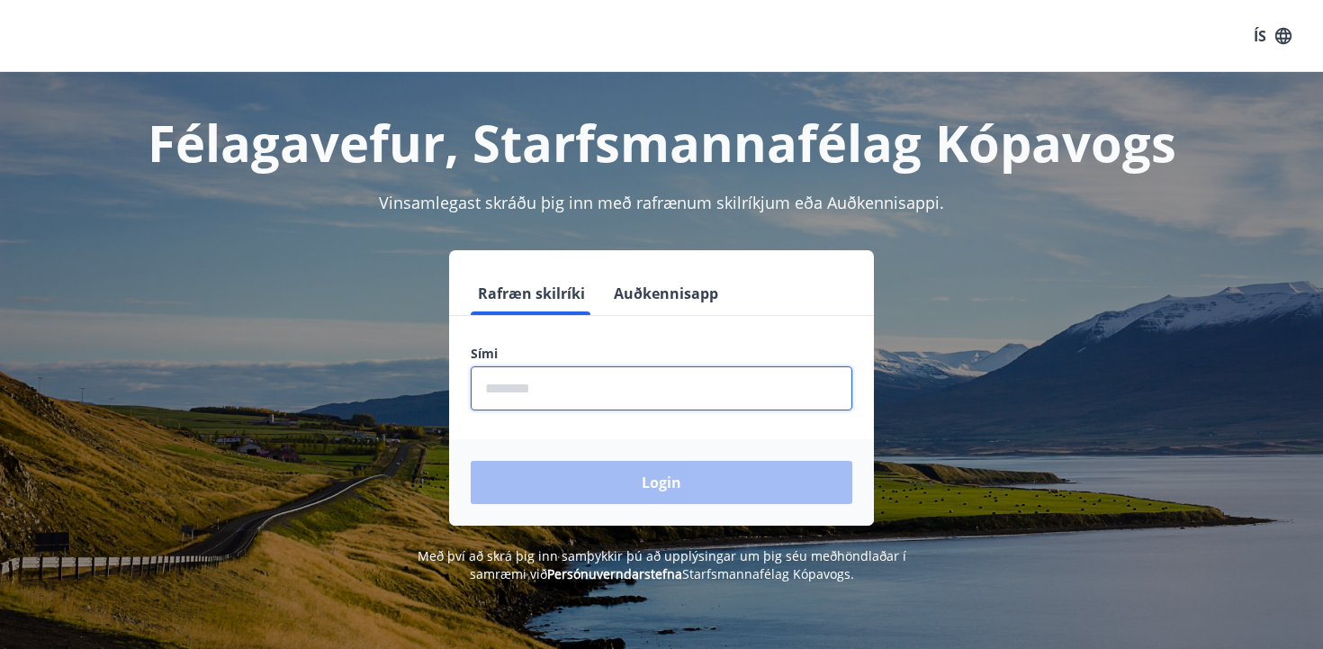
click at [604, 385] on input "phone" at bounding box center [662, 388] width 382 height 44
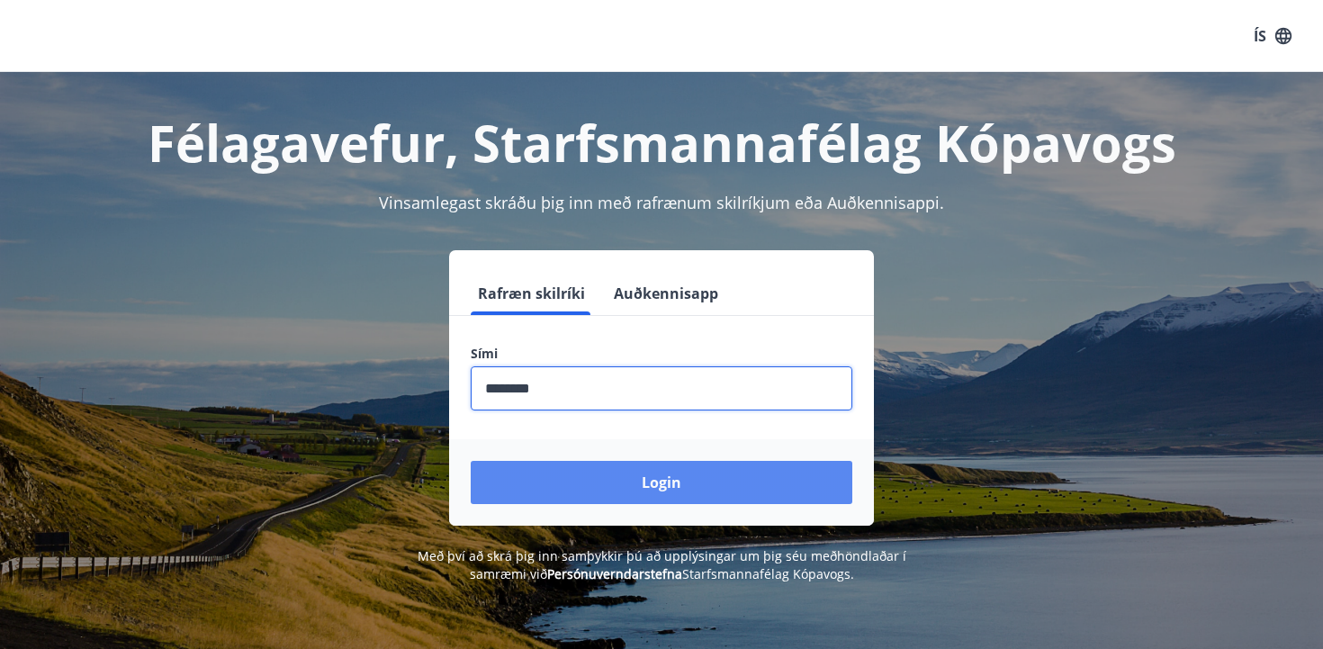
type input "********"
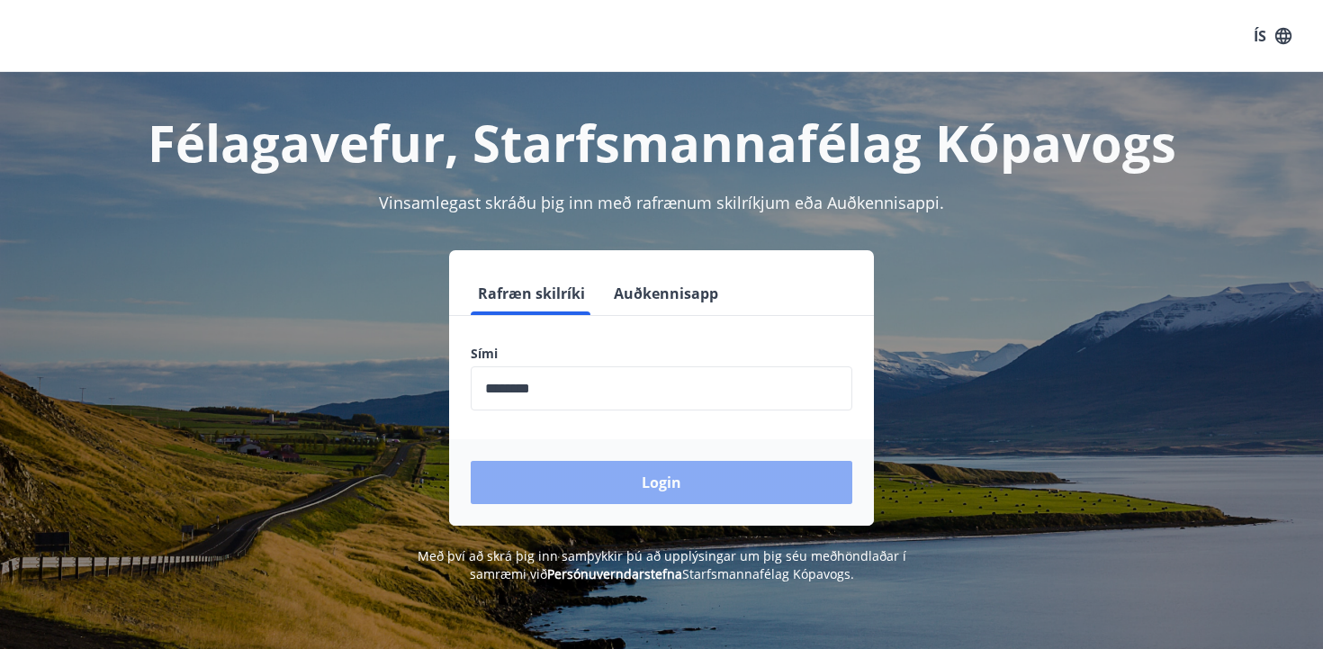
click at [539, 468] on button "Login" at bounding box center [662, 482] width 382 height 43
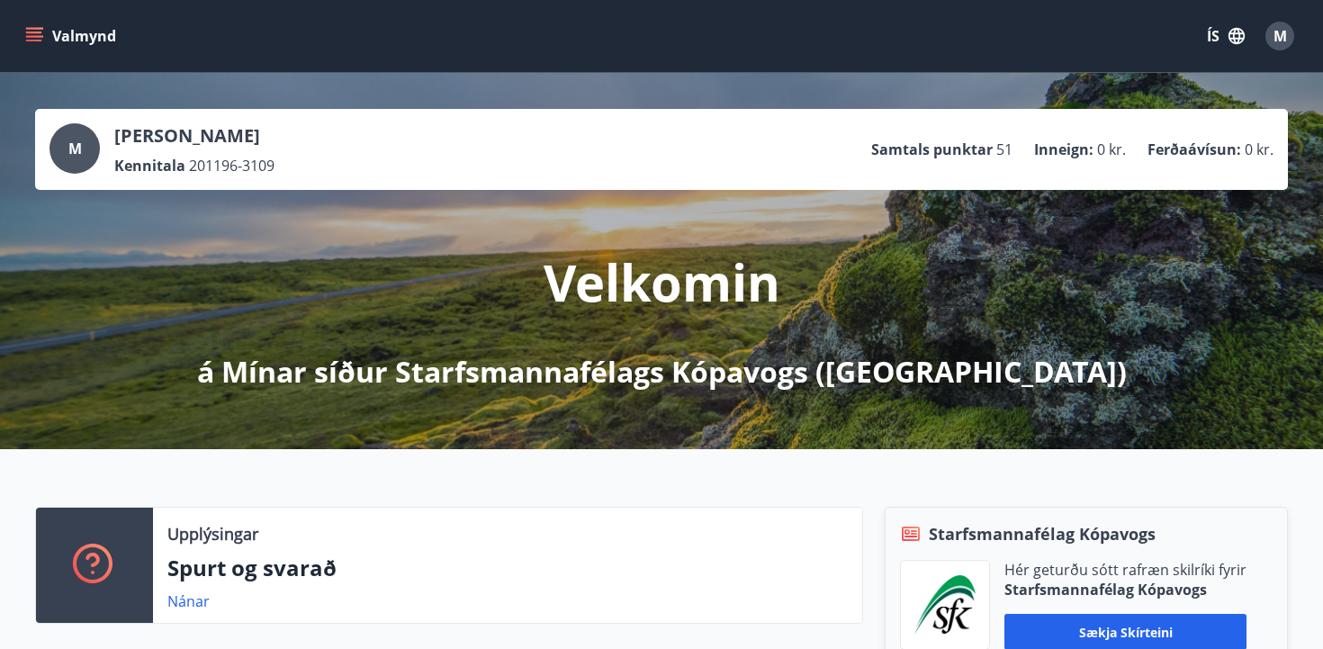
click at [38, 37] on icon "menu" at bounding box center [34, 36] width 18 height 18
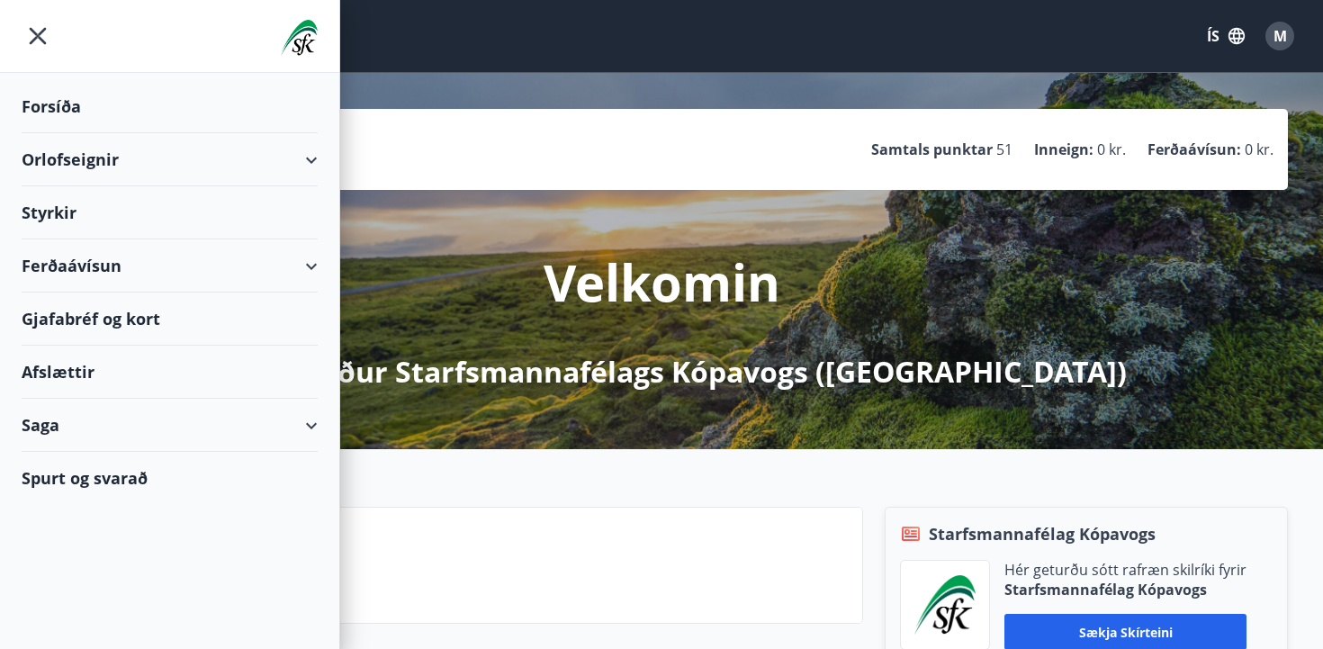
click at [302, 162] on div "Orlofseignir" at bounding box center [170, 159] width 296 height 53
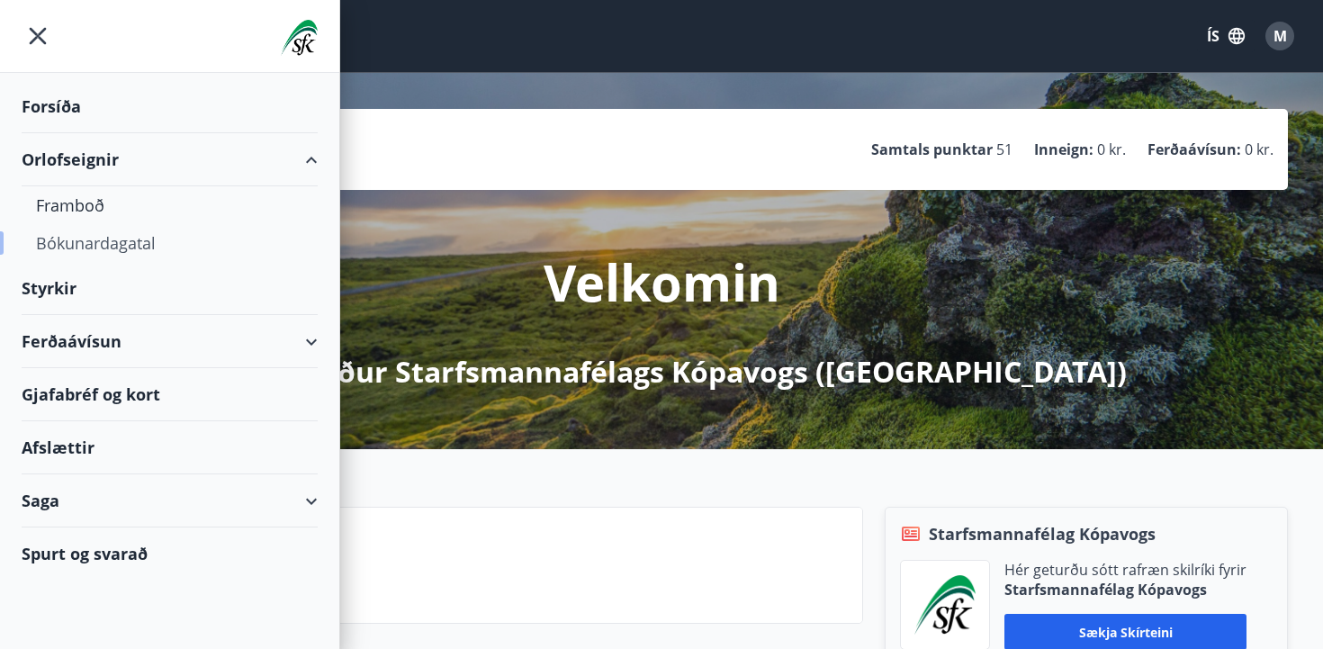
drag, startPoint x: 125, startPoint y: 245, endPoint x: 123, endPoint y: 232, distance: 12.7
click at [123, 232] on div "Bókunardagatal" at bounding box center [169, 243] width 267 height 38
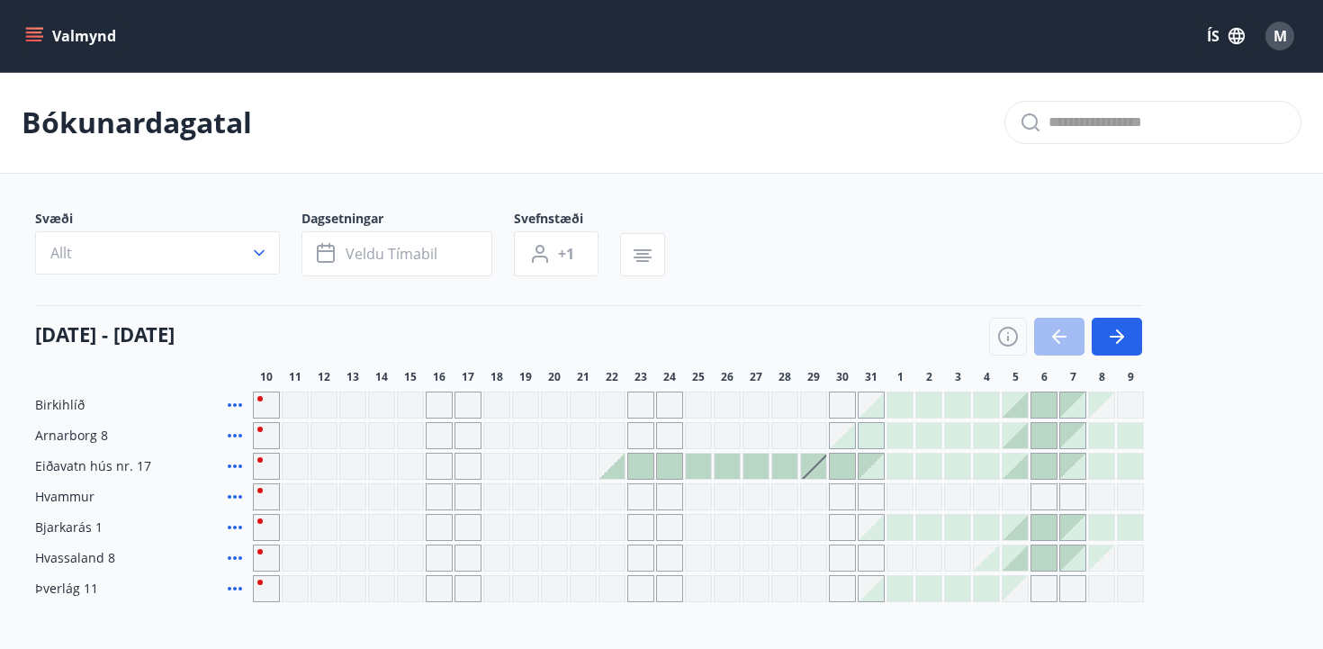
click at [774, 171] on div "Bókunardagatal" at bounding box center [661, 123] width 1323 height 102
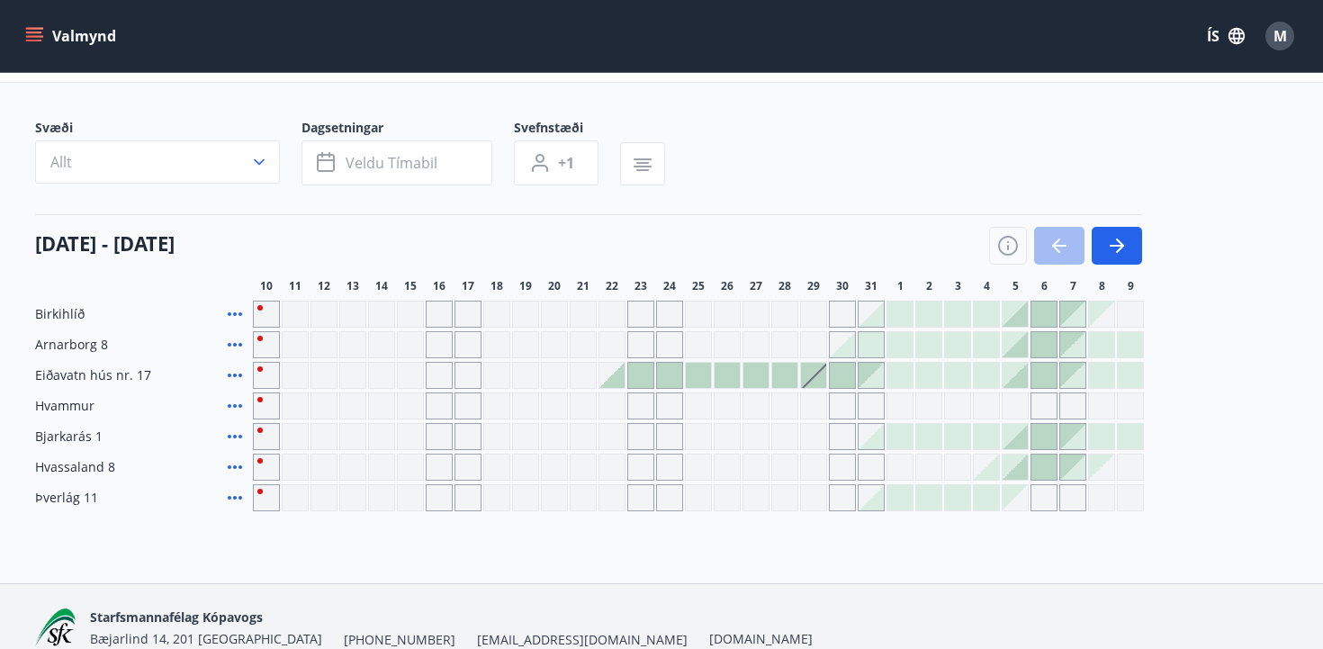
scroll to position [92, 0]
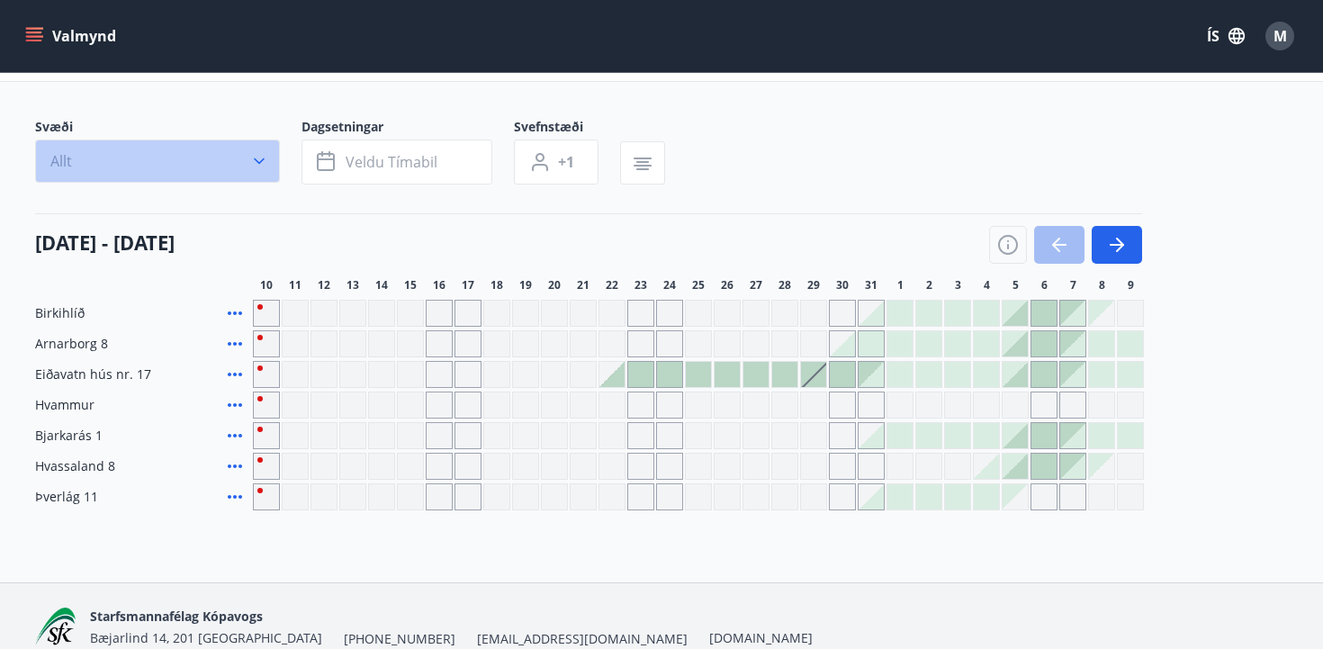
click at [256, 161] on icon "button" at bounding box center [259, 161] width 18 height 18
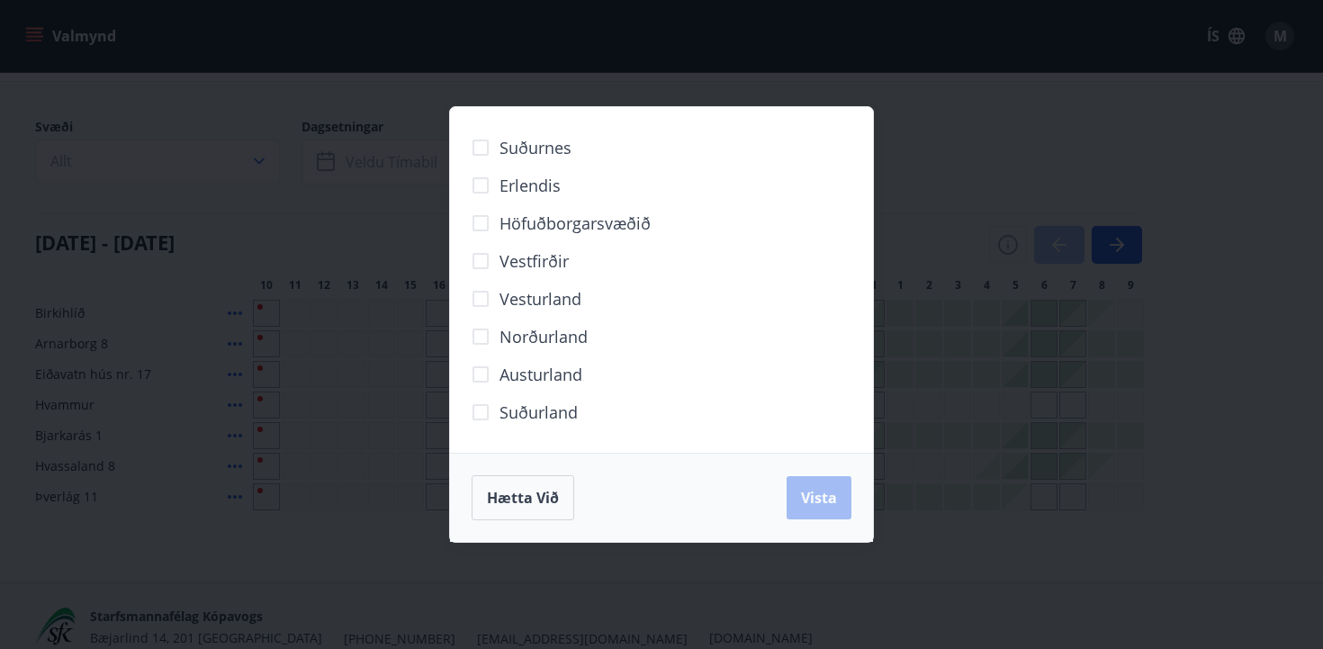
click at [1009, 318] on div "Suðurnes Erlendis Höfuðborgarsvæðið [GEOGRAPHIC_DATA] [GEOGRAPHIC_DATA] [GEOGRA…" at bounding box center [661, 324] width 1323 height 649
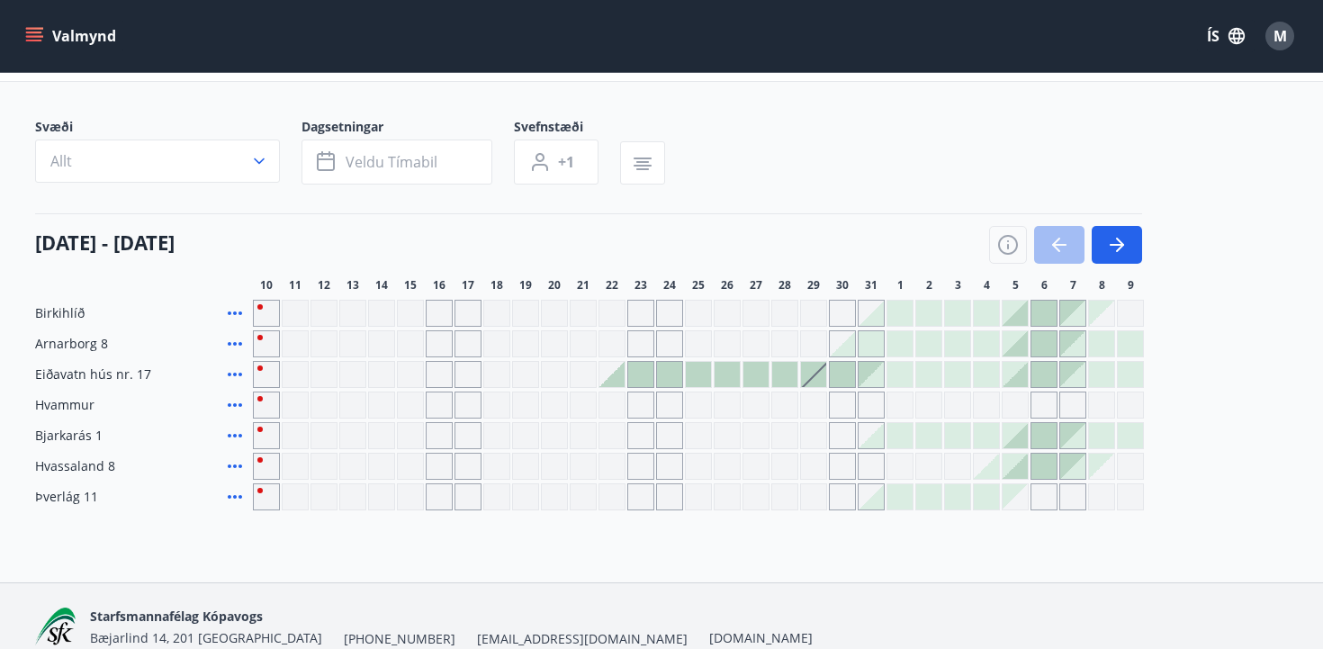
click at [777, 378] on div at bounding box center [784, 374] width 25 height 25
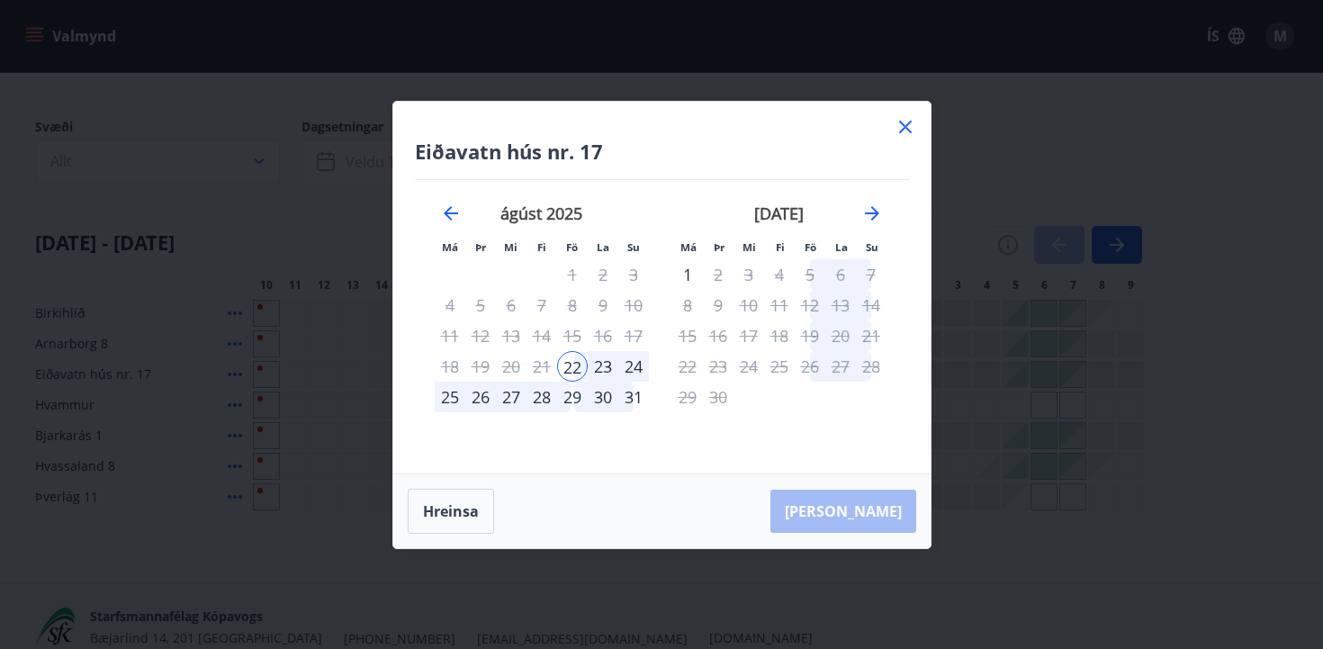
click at [903, 130] on icon at bounding box center [905, 127] width 22 height 22
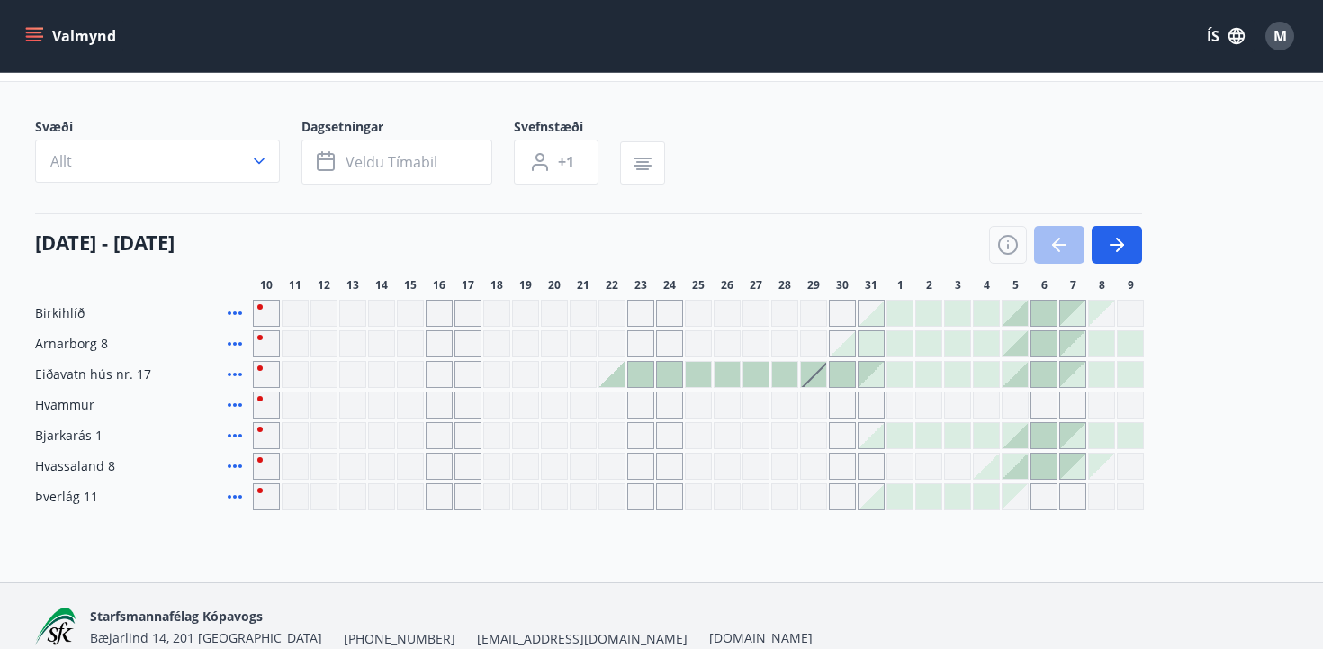
drag, startPoint x: 967, startPoint y: 389, endPoint x: 925, endPoint y: 407, distance: 46.0
click at [925, 407] on div "Birkihlíð Arnarborg 8 Eiðavatn hús nr. 17 Hvammur Bjarkarás 1 Hvassaland 8 Þver…" at bounding box center [661, 405] width 1253 height 211
drag, startPoint x: 924, startPoint y: 407, endPoint x: 920, endPoint y: 396, distance: 11.7
click at [921, 398] on div "Gráir dagar eru ekki bókanlegir" at bounding box center [928, 404] width 27 height 27
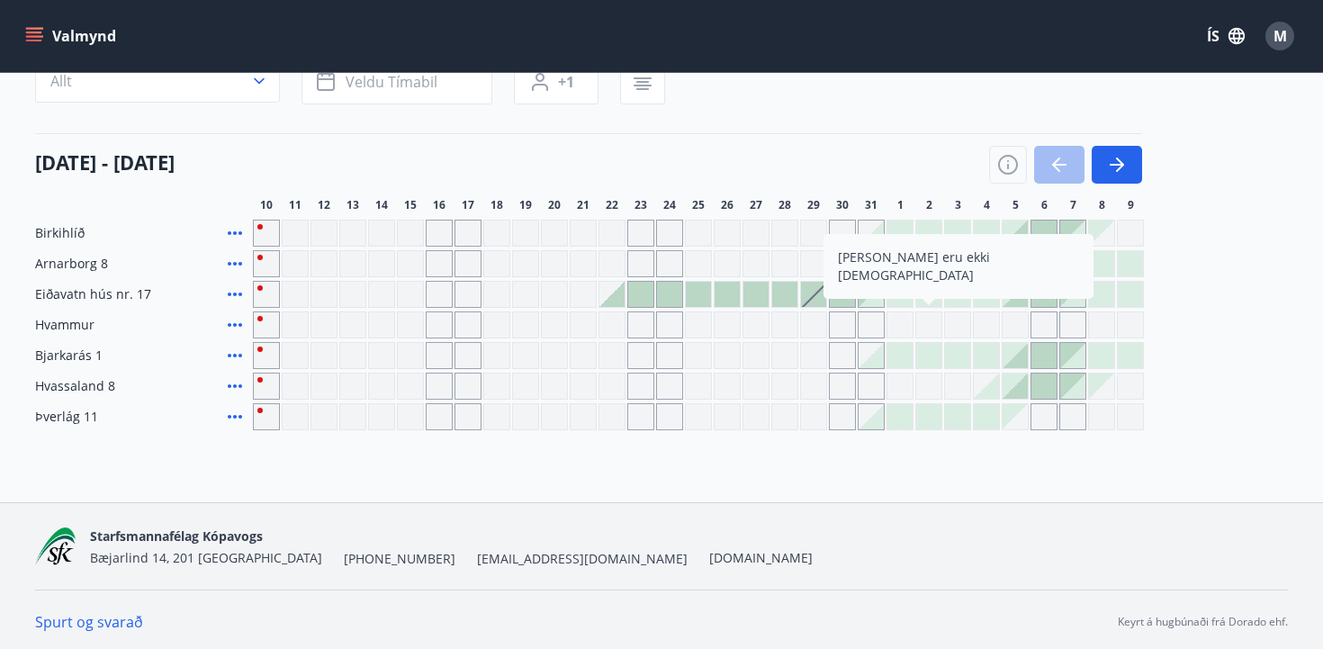
scroll to position [176, 0]
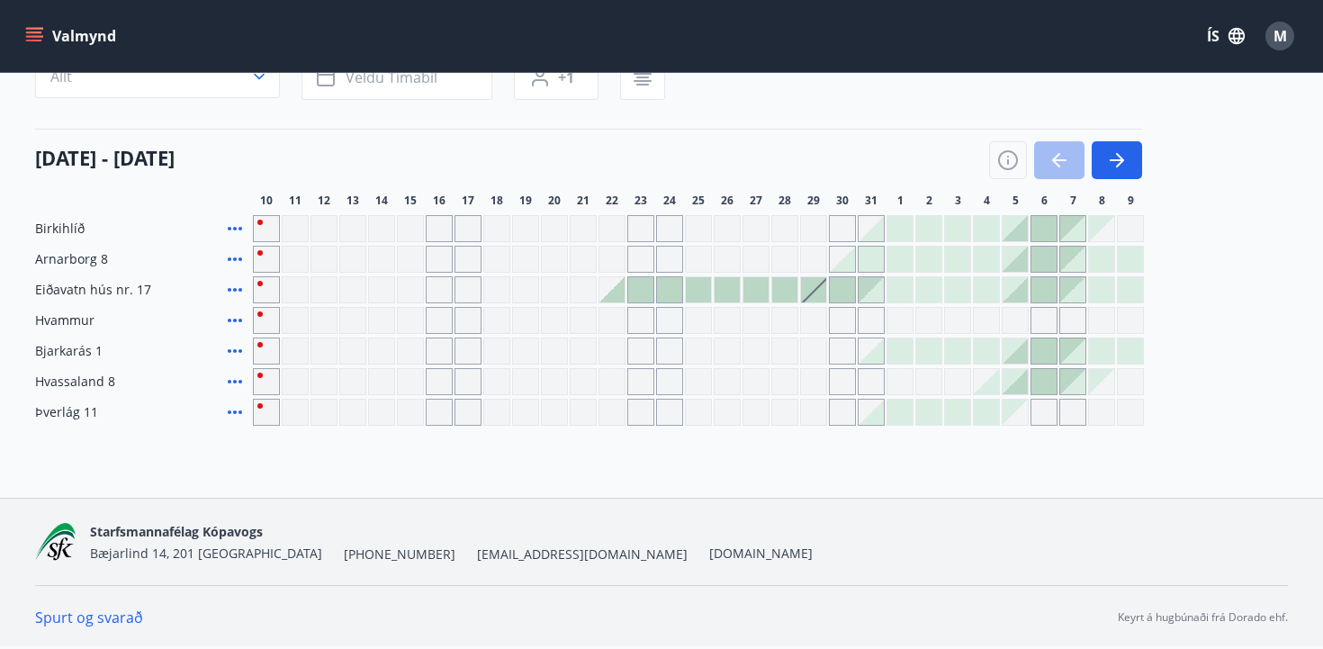
click at [1268, 230] on div "Birkihlíð Arnarborg 8 Eiðavatn hús nr. 17 Hvammur [PERSON_NAME] eru ekki [DEMOG…" at bounding box center [661, 320] width 1253 height 211
click at [1271, 238] on div "Birkihlíð Arnarborg 8 Eiðavatn hús nr. 17 Hvammur Bjarkarás 1 Hvassaland 8 Þver…" at bounding box center [661, 320] width 1253 height 211
click at [949, 409] on div at bounding box center [957, 412] width 25 height 25
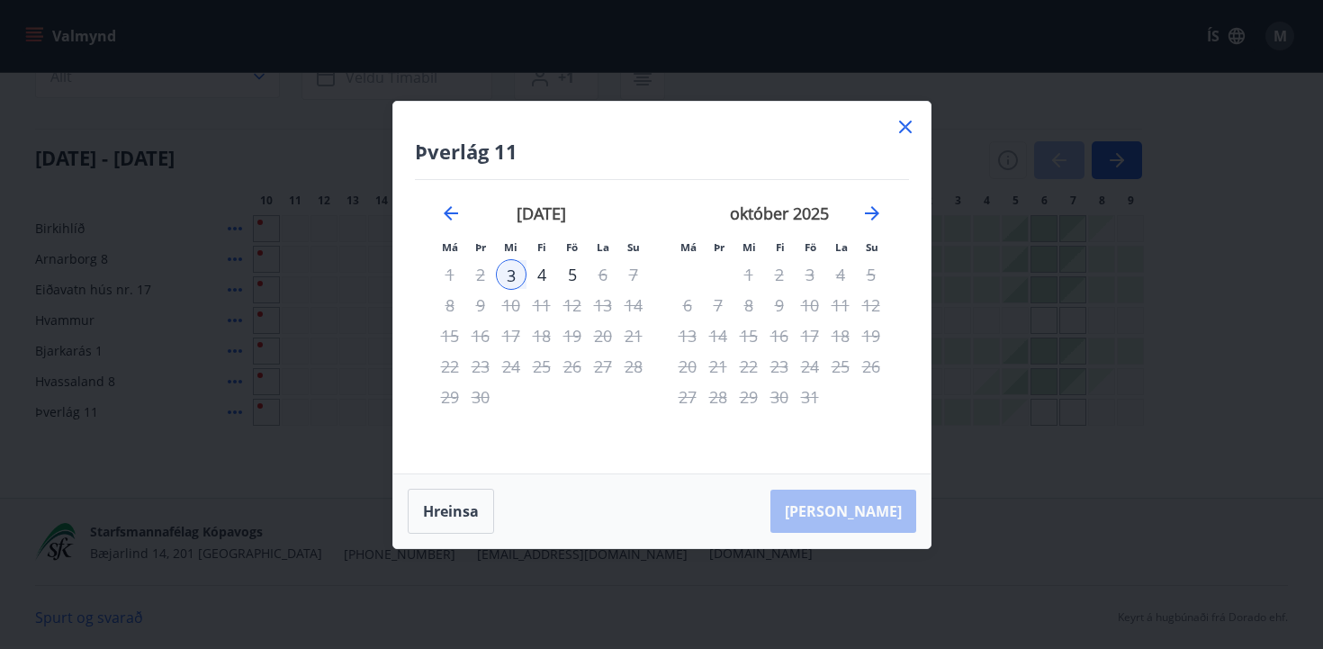
click at [900, 126] on icon at bounding box center [905, 127] width 22 height 22
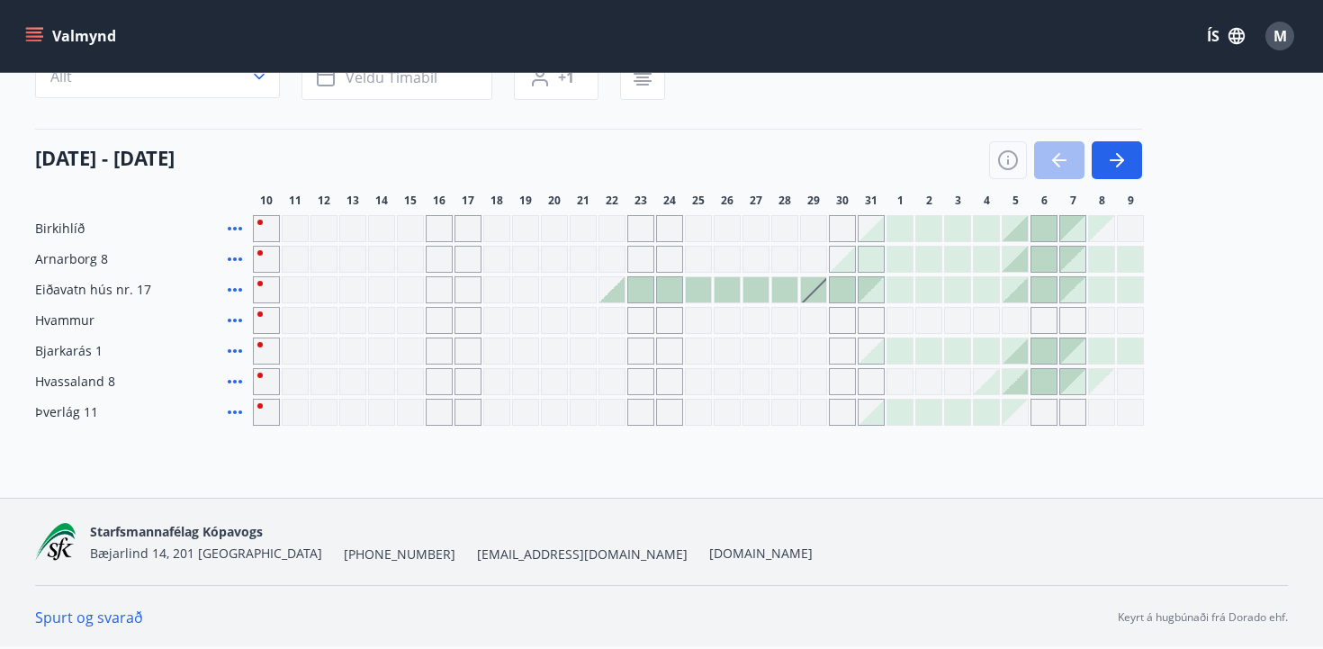
click at [687, 289] on div at bounding box center [698, 289] width 25 height 25
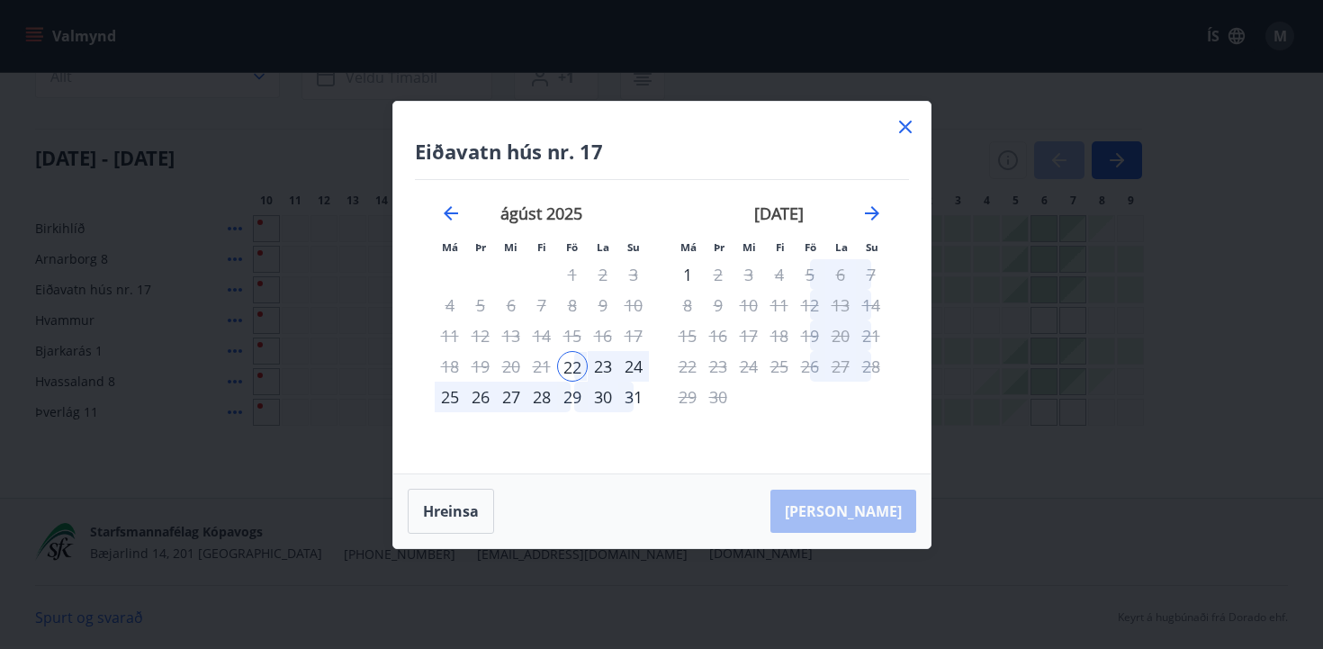
click at [634, 363] on div "24" at bounding box center [633, 366] width 31 height 31
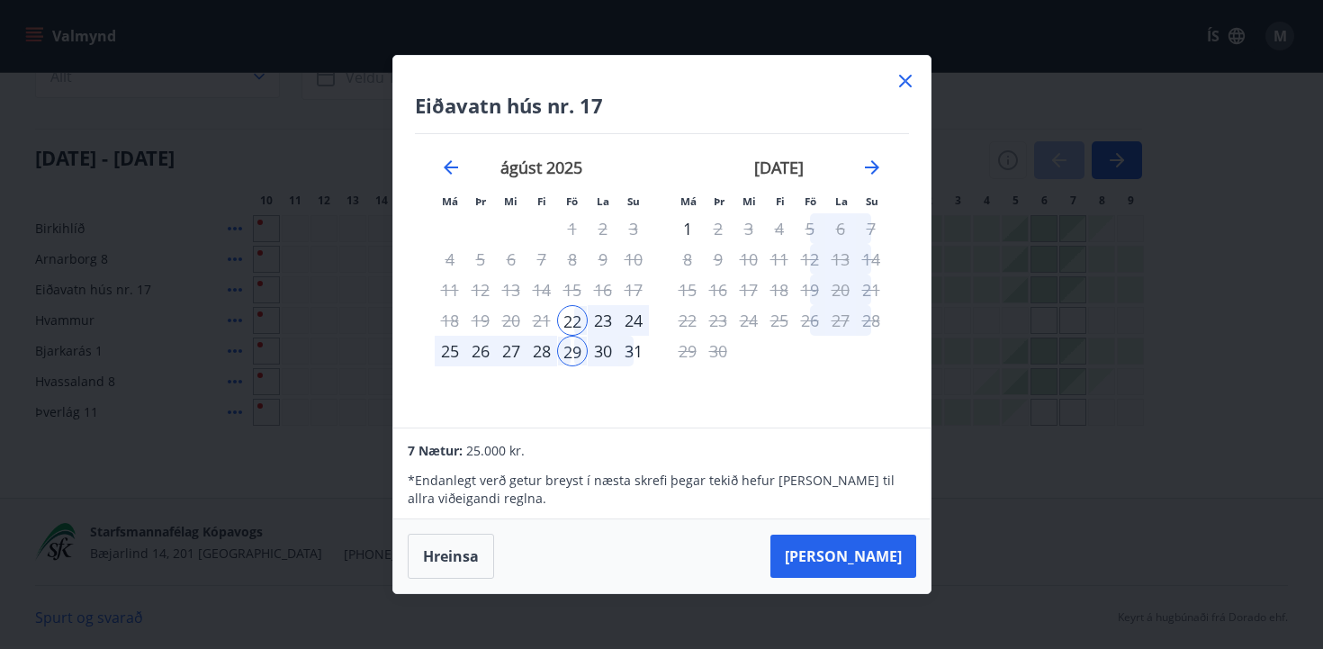
click at [1050, 373] on div "Eiðavatn hús nr. 17 Má Þr Mi Fi Fö La Su Má Þr Mi Fi Fö La Su [DATE] 1 2 3 4 5 …" at bounding box center [661, 324] width 1323 height 649
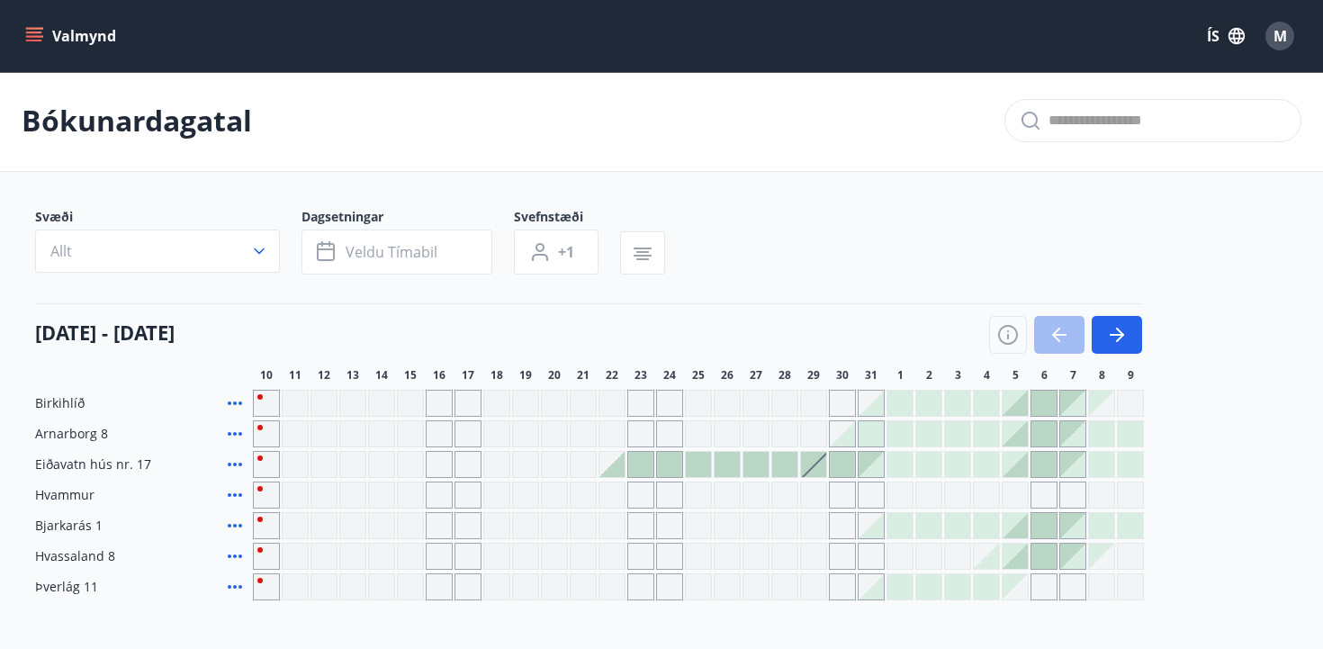
scroll to position [0, 0]
click at [43, 40] on button "Valmynd" at bounding box center [73, 36] width 102 height 32
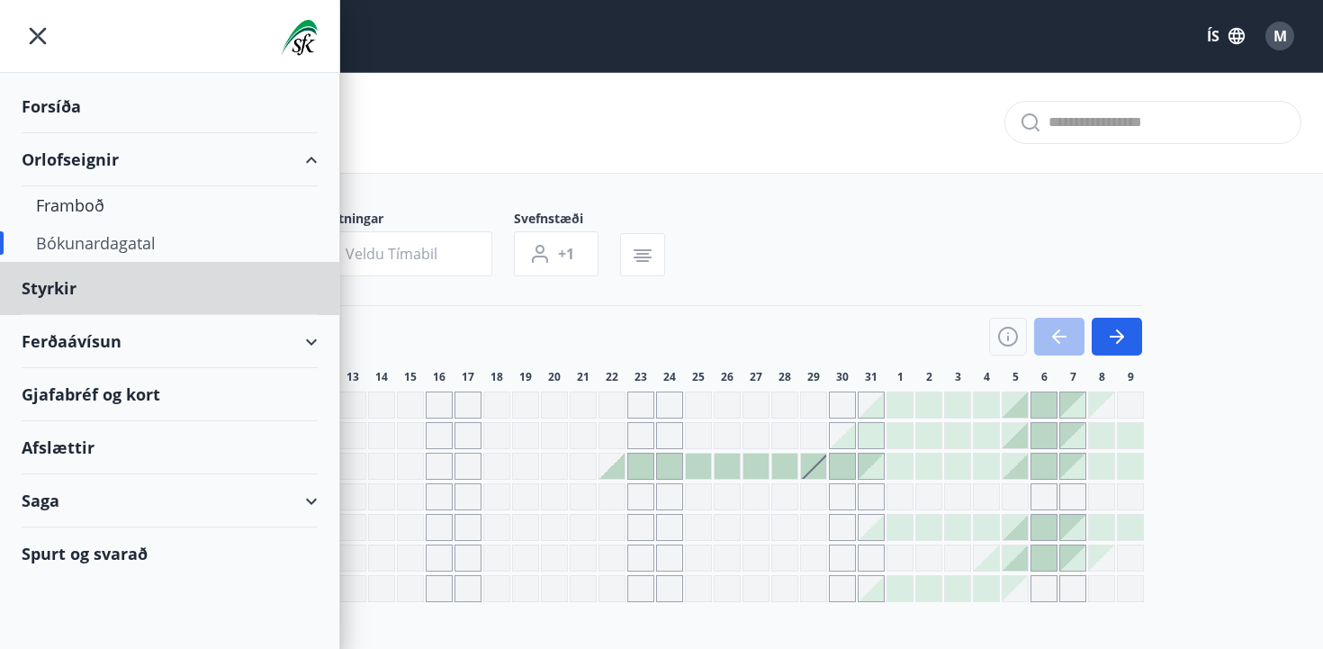
click at [69, 109] on div "Forsíða" at bounding box center [170, 106] width 296 height 53
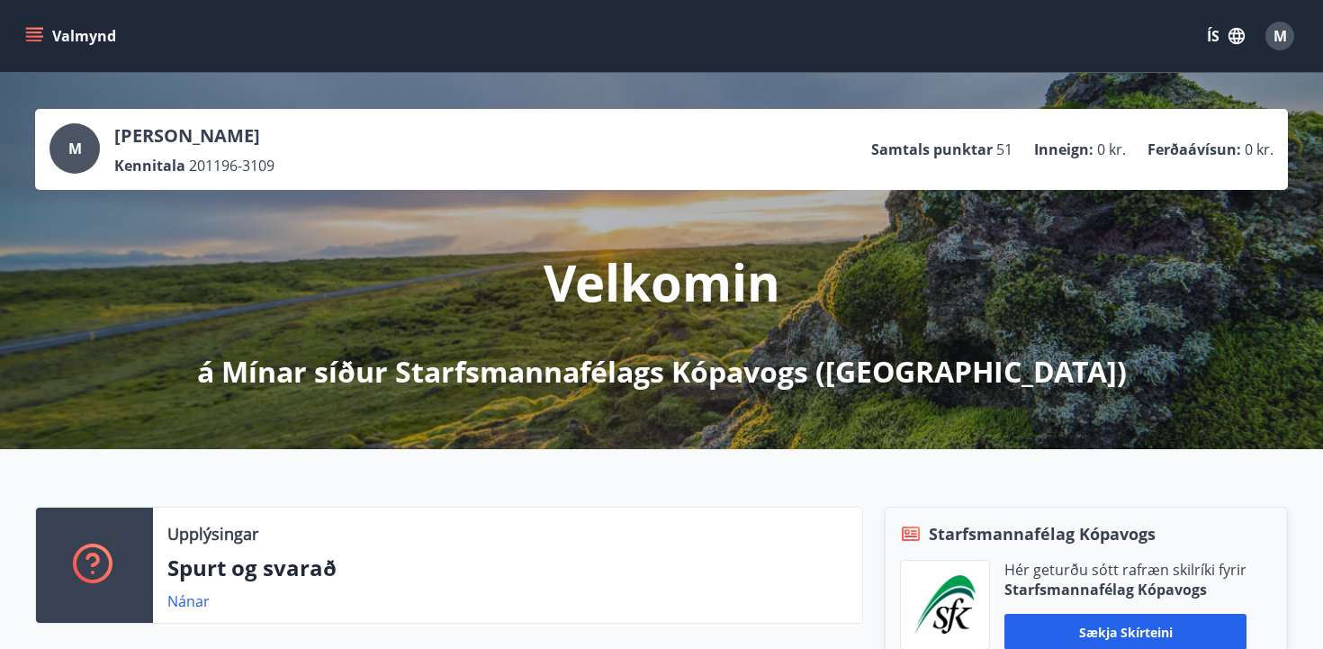
click at [1183, 274] on div "M [PERSON_NAME] Kennitala 201196-3109 Samtals punktar 51 Inneign : 0 kr. Ferðaá…" at bounding box center [661, 261] width 1323 height 376
drag, startPoint x: 31, startPoint y: 42, endPoint x: 37, endPoint y: 33, distance: 10.5
click at [37, 34] on icon "menu" at bounding box center [34, 36] width 18 height 18
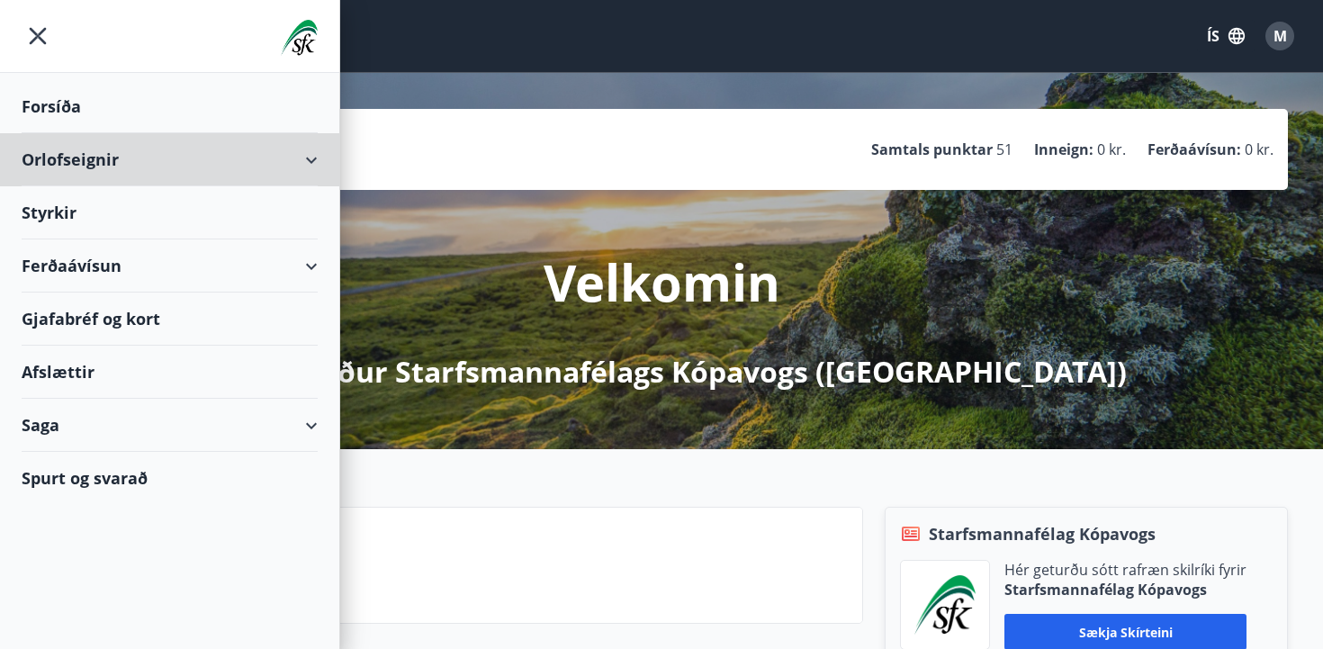
drag, startPoint x: 79, startPoint y: 154, endPoint x: 75, endPoint y: 131, distance: 22.9
click at [77, 138] on div "Orlofseignir" at bounding box center [170, 159] width 296 height 53
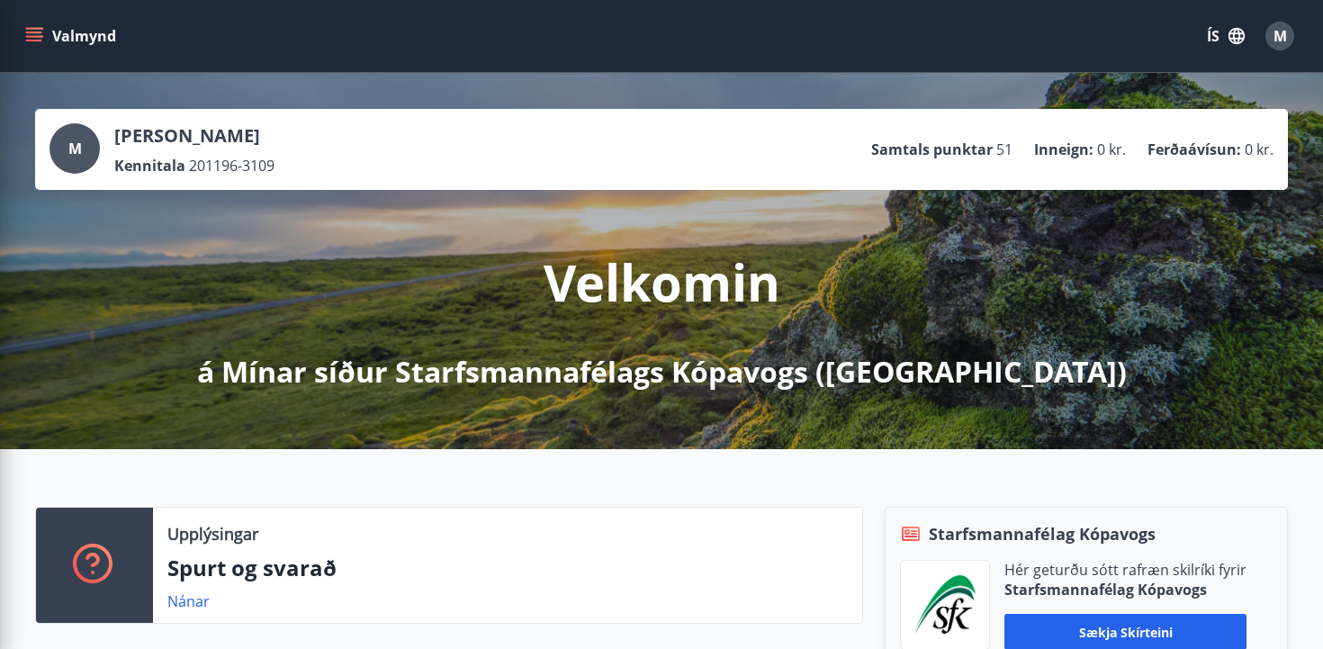
click at [382, 119] on div "M [PERSON_NAME] Kennitala 201196-3109 Samtals punktar 51 Inneign : 0 kr. Ferðaá…" at bounding box center [661, 149] width 1253 height 81
click at [31, 38] on icon "menu" at bounding box center [34, 36] width 18 height 18
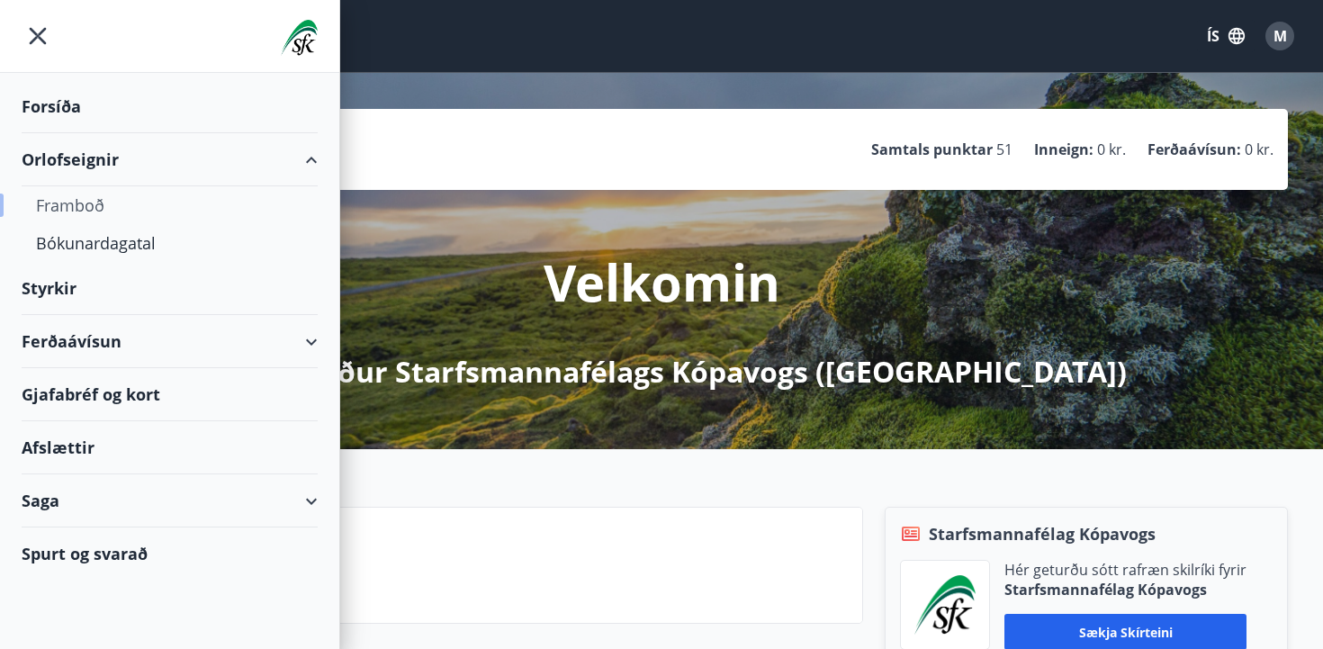
click at [104, 208] on div "Framboð" at bounding box center [169, 205] width 267 height 38
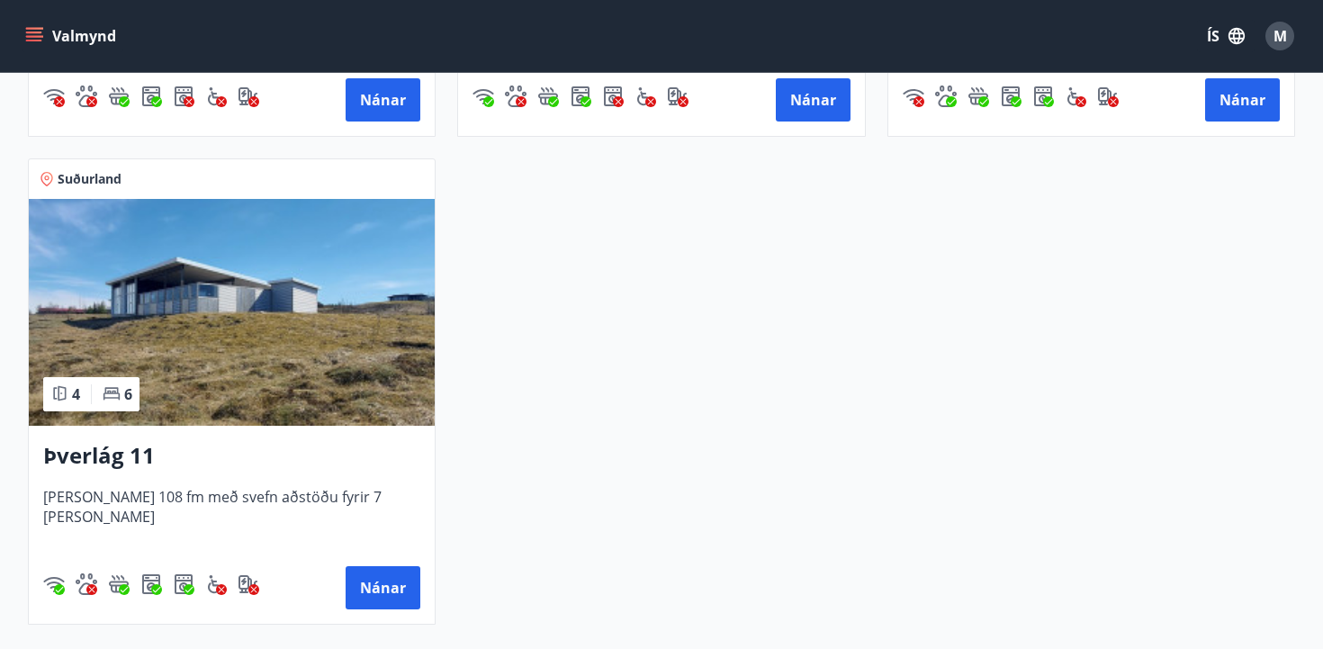
scroll to position [1232, 0]
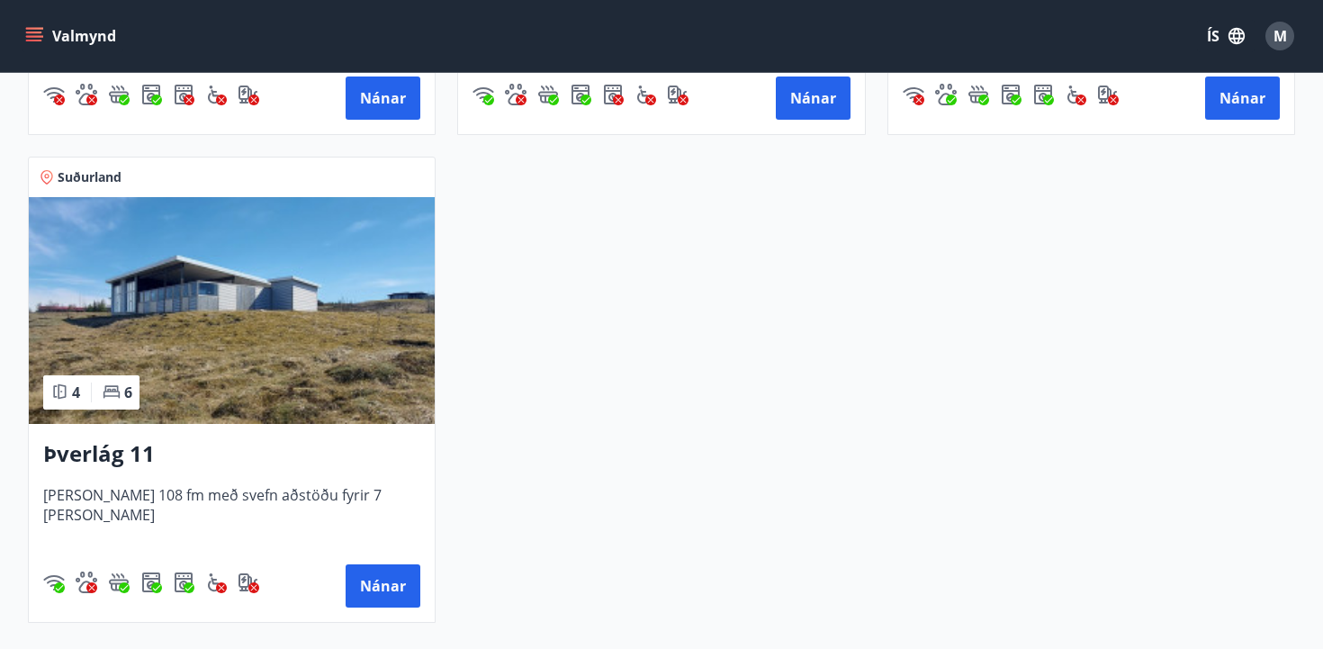
click at [124, 449] on h3 "Þverlág 11" at bounding box center [231, 454] width 377 height 32
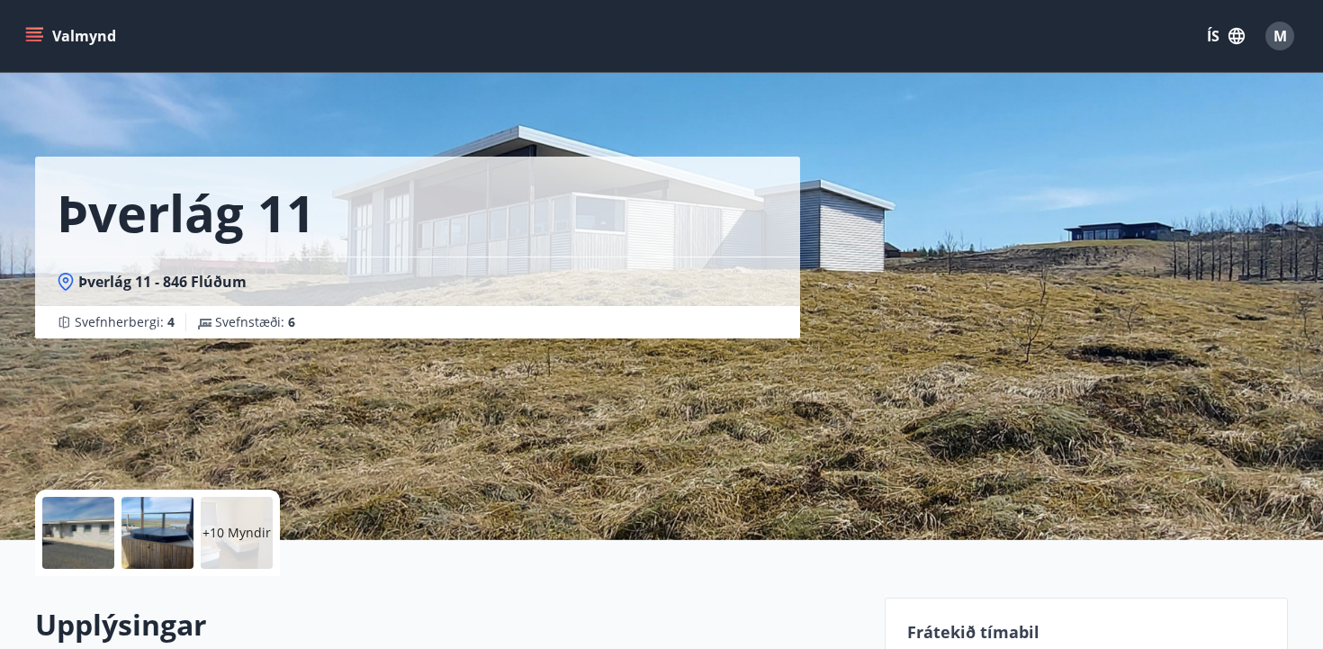
click at [611, 249] on div "Þverlág 11" at bounding box center [417, 207] width 765 height 100
click at [899, 331] on div "Þverlág 11 Þverlág 11 - 846 Flúðum Svefnherbergi : 4 Svefnstæði : 6" at bounding box center [661, 270] width 1253 height 540
click at [243, 526] on p "+10 Myndir" at bounding box center [236, 533] width 68 height 18
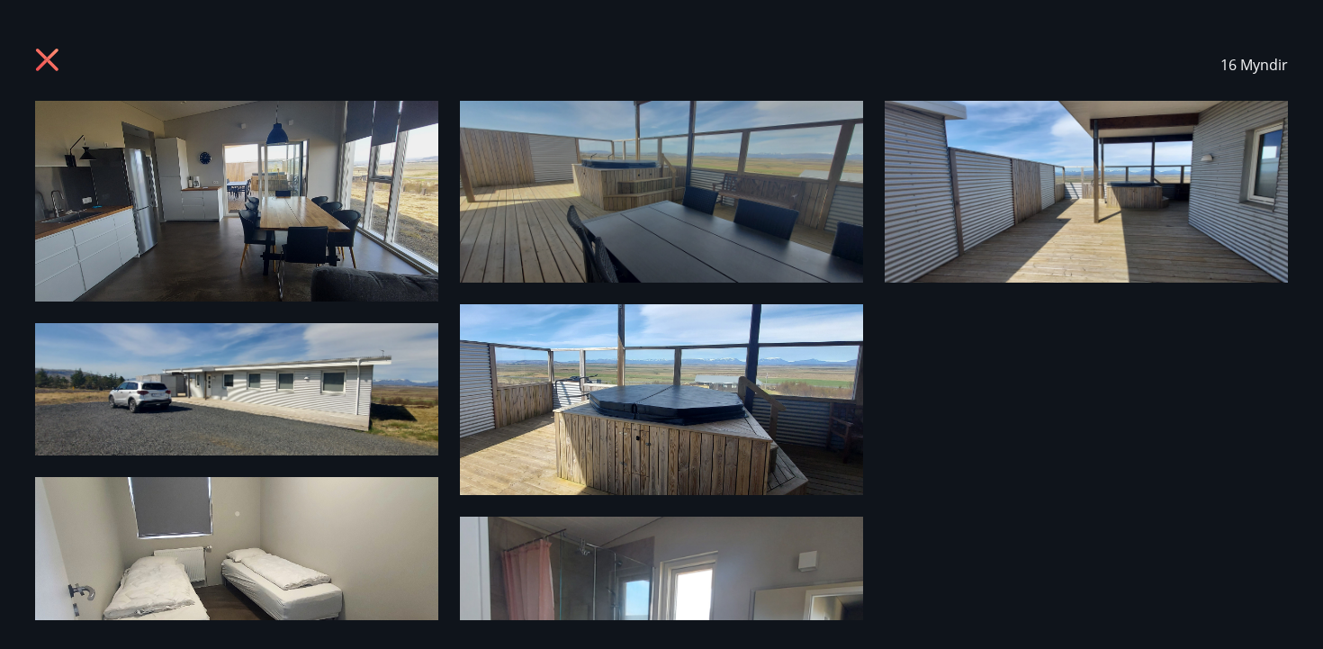
click at [687, 334] on img at bounding box center [661, 399] width 403 height 191
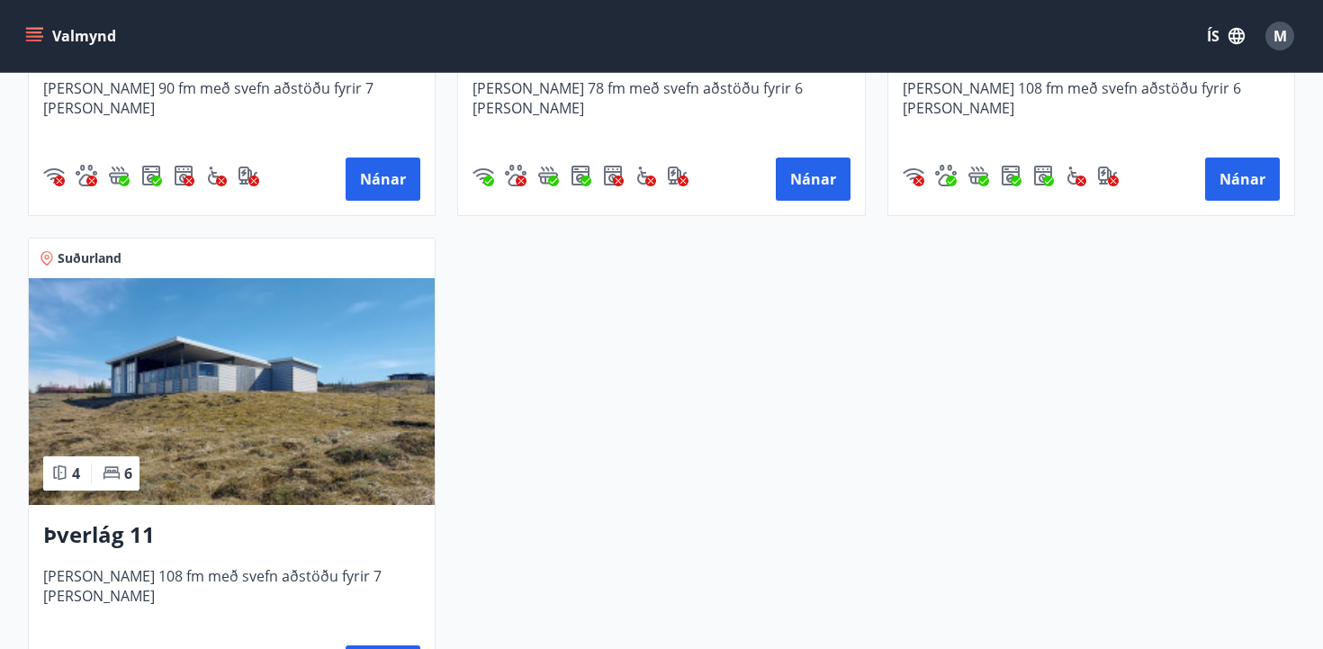
scroll to position [1187, 0]
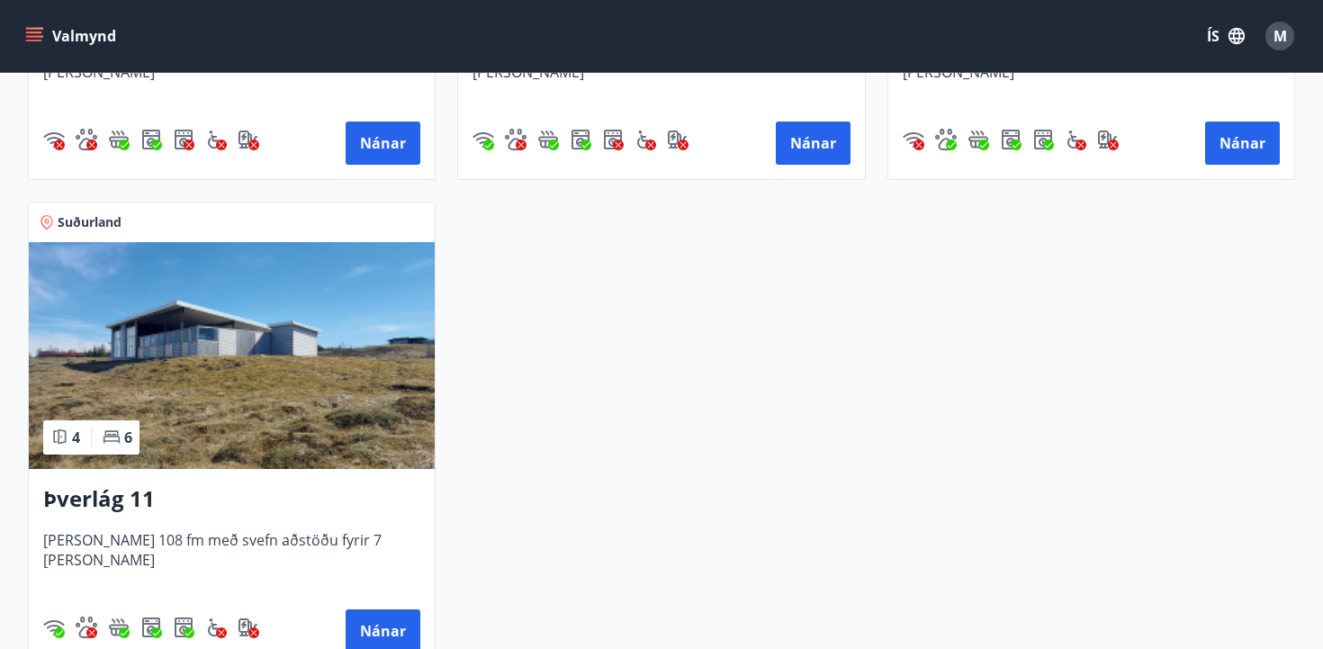
click at [100, 227] on span "Suðurland" at bounding box center [90, 222] width 64 height 18
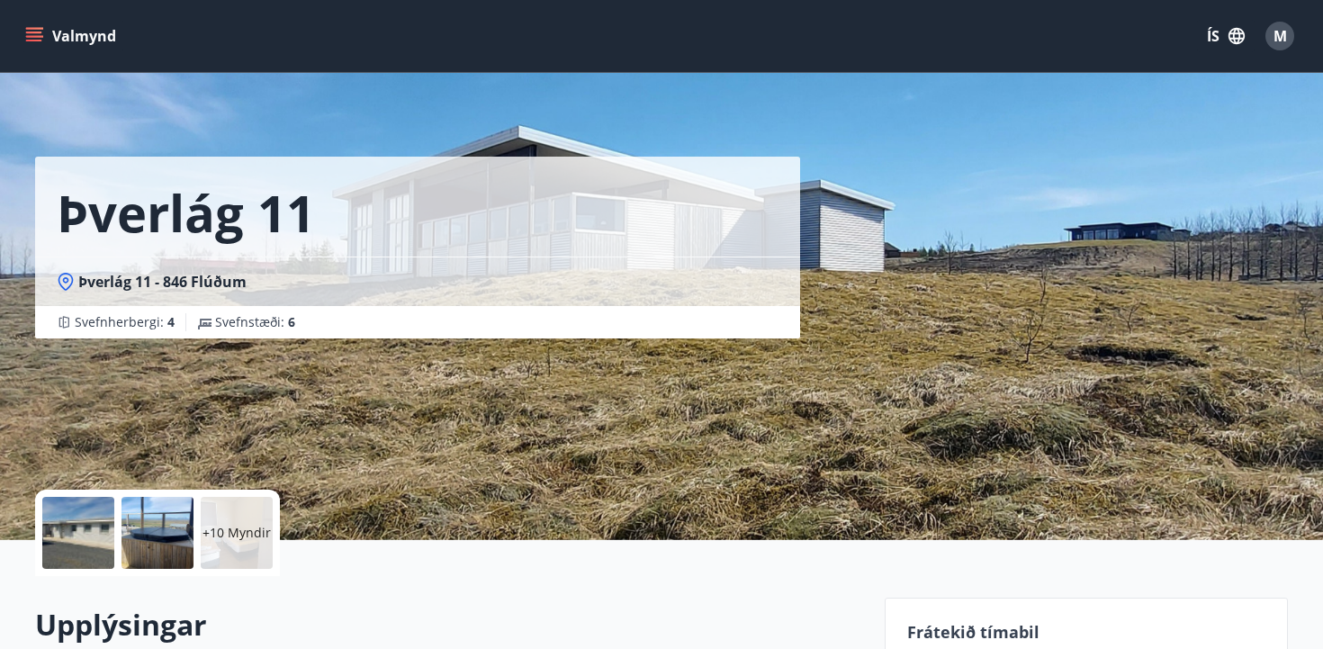
click at [635, 386] on div "Þverlág 11 Þverlág 11 - 846 Flúðum Svefnherbergi : 4 Svefnstæði : 6" at bounding box center [452, 270] width 835 height 540
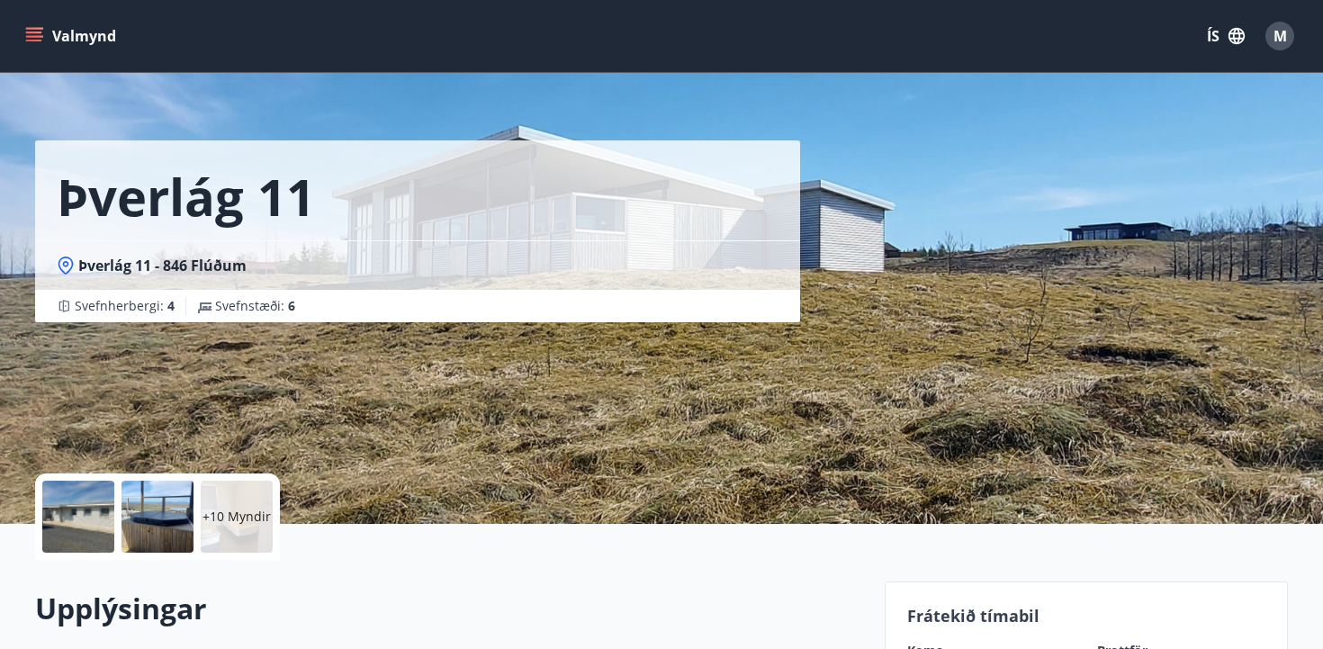
scroll to position [18, 0]
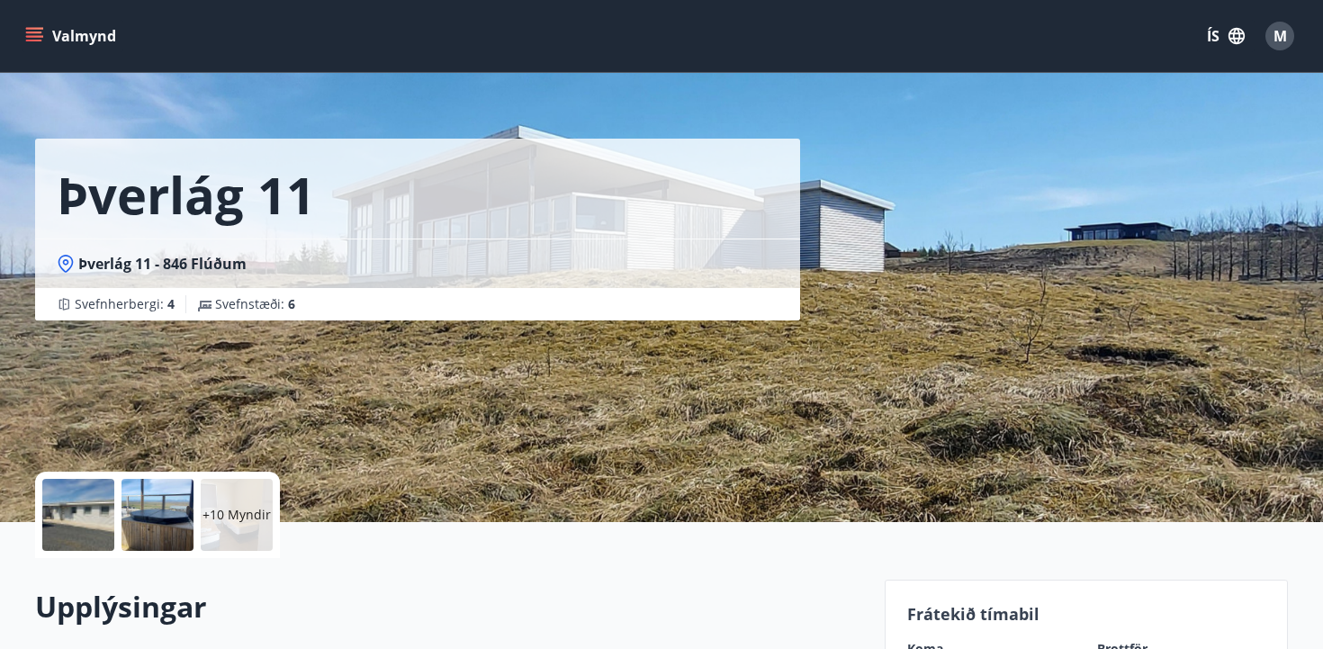
click at [388, 418] on div "Þverlág 11 Þverlág 11 - 846 Flúðum Svefnherbergi : 4 Svefnstæði : 6" at bounding box center [452, 252] width 835 height 540
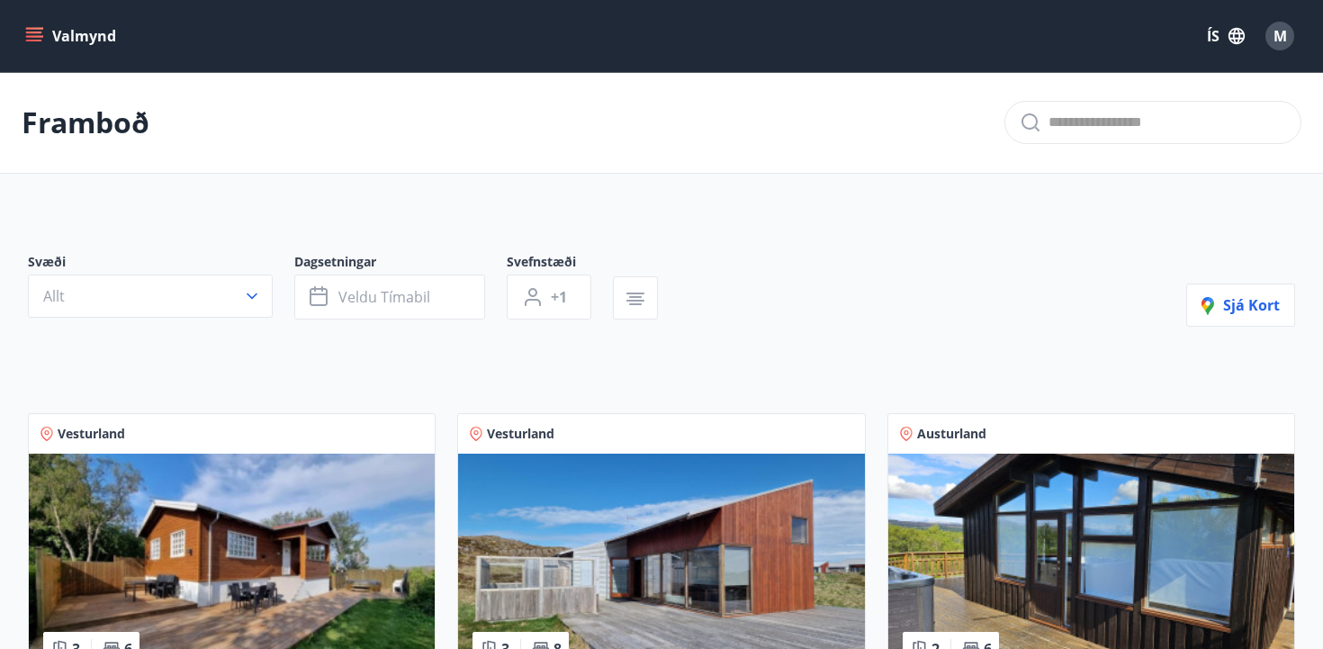
drag, startPoint x: 247, startPoint y: 293, endPoint x: 247, endPoint y: 274, distance: 18.9
click at [247, 280] on button "Allt" at bounding box center [150, 295] width 245 height 43
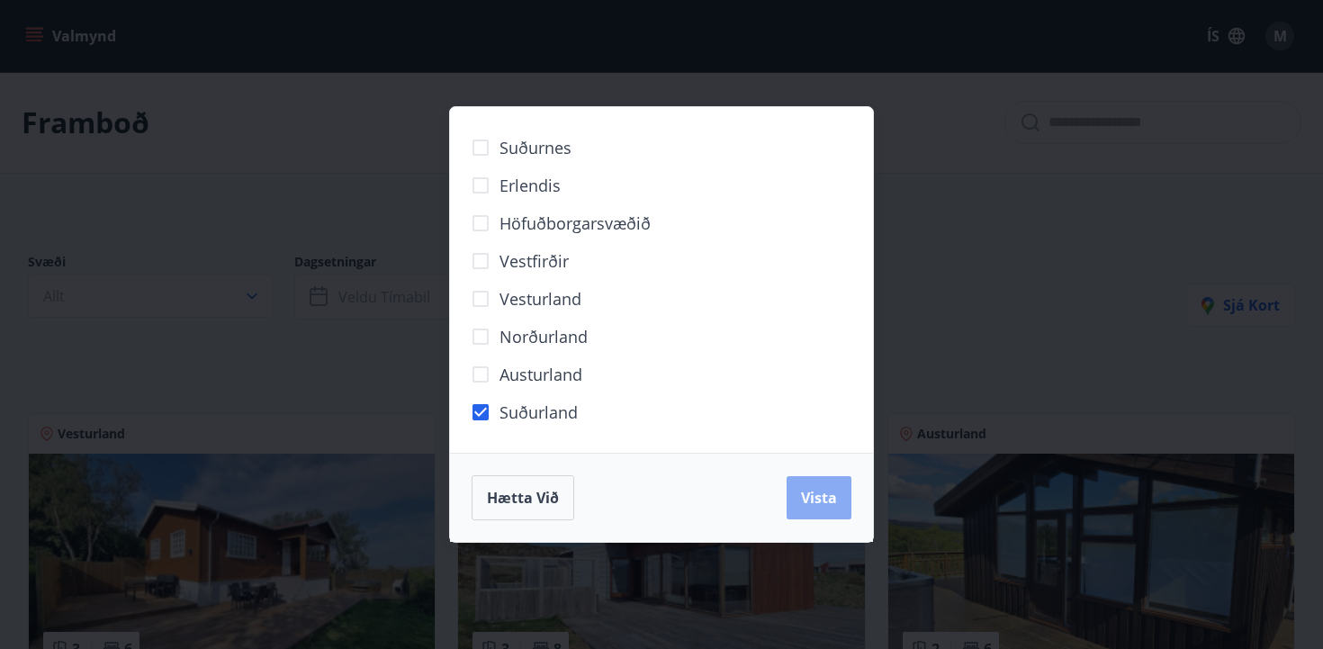
click at [816, 490] on span "Vista" at bounding box center [819, 498] width 36 height 20
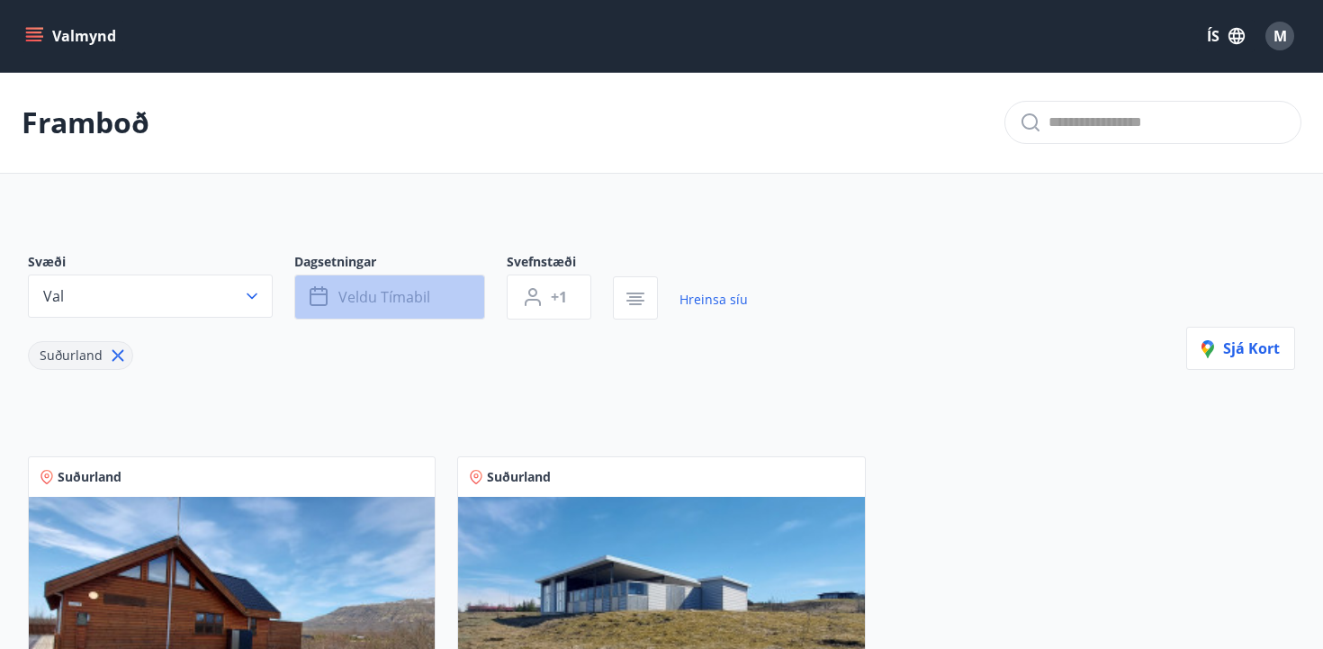
click at [374, 301] on span "Veldu tímabil" at bounding box center [384, 297] width 92 height 20
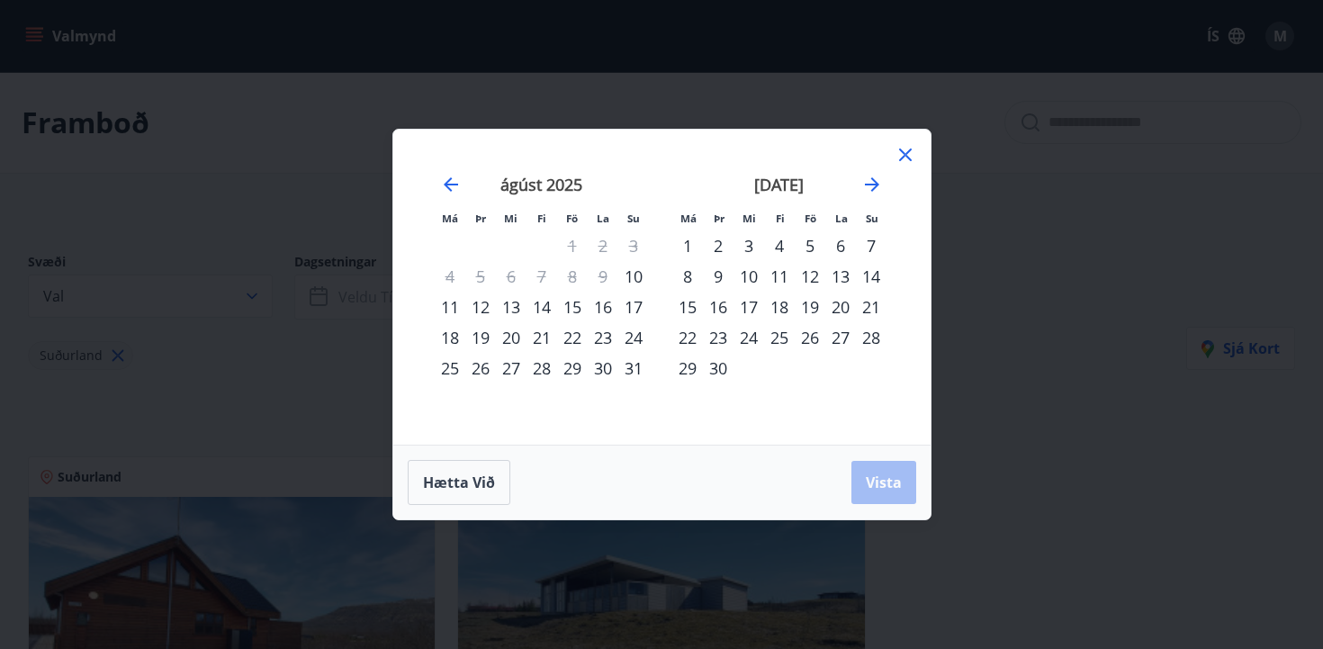
click at [632, 376] on div "31" at bounding box center [633, 368] width 31 height 31
click at [882, 489] on span "Vista" at bounding box center [884, 482] width 36 height 20
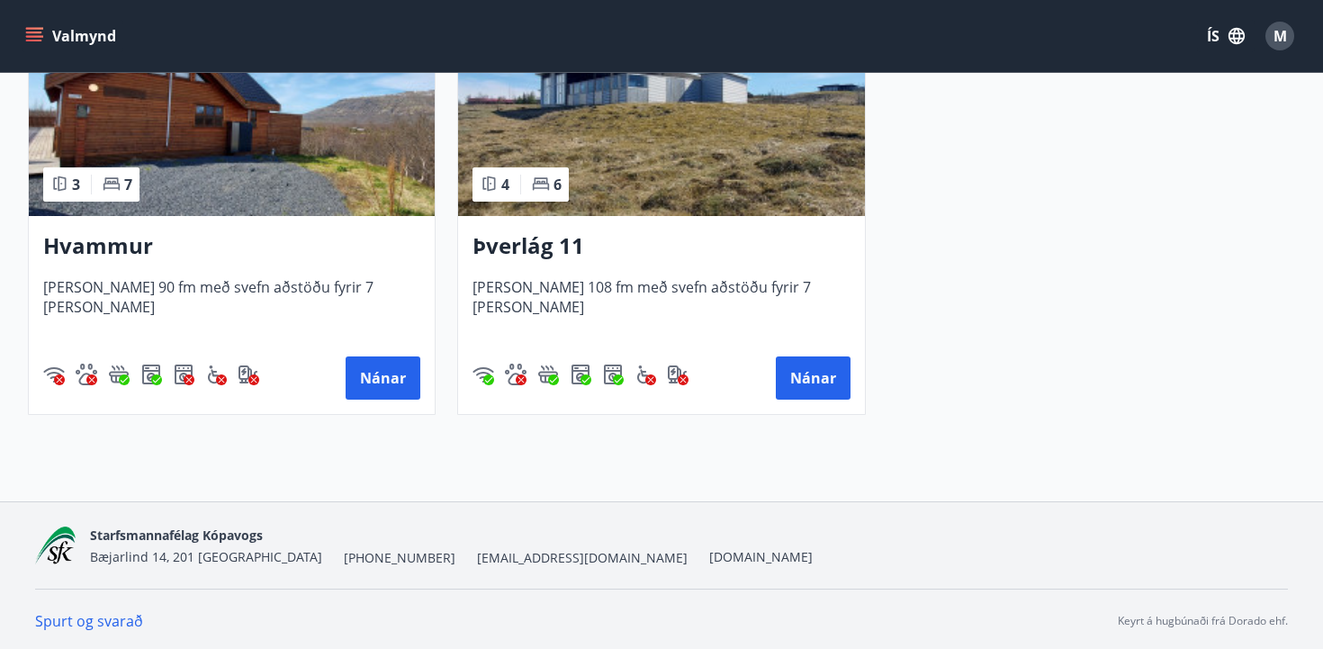
scroll to position [511, 0]
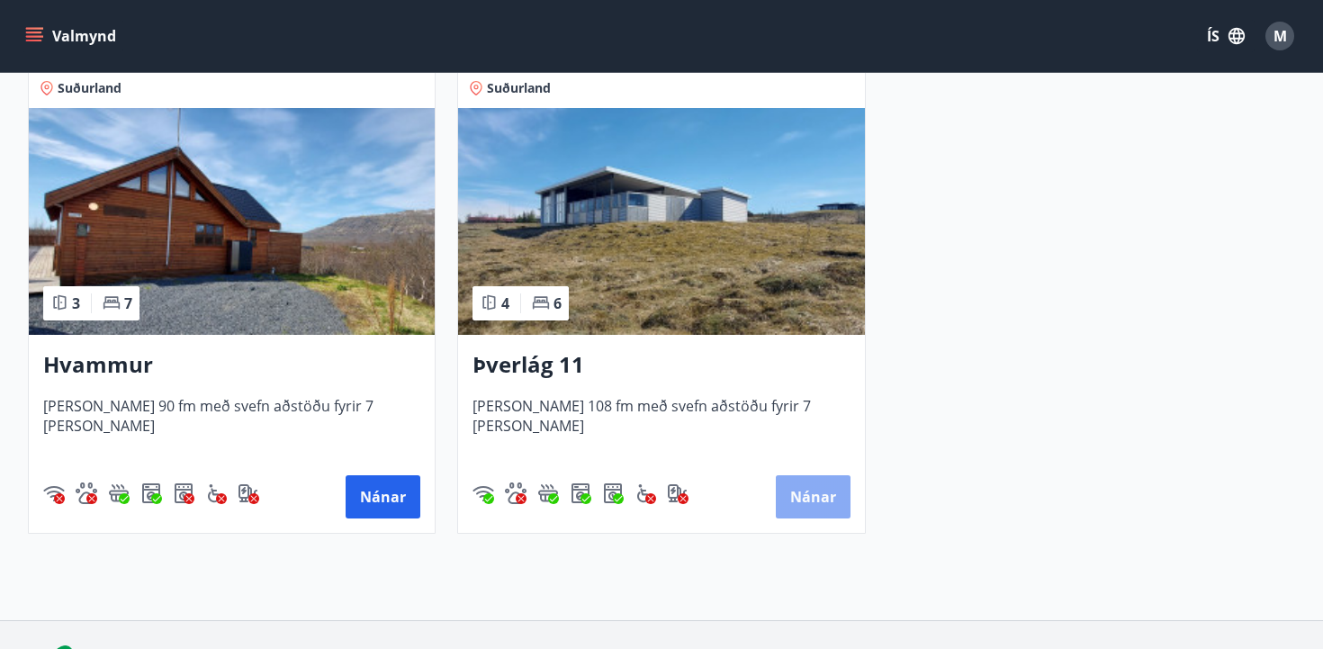
click at [822, 503] on button "Nánar" at bounding box center [813, 496] width 75 height 43
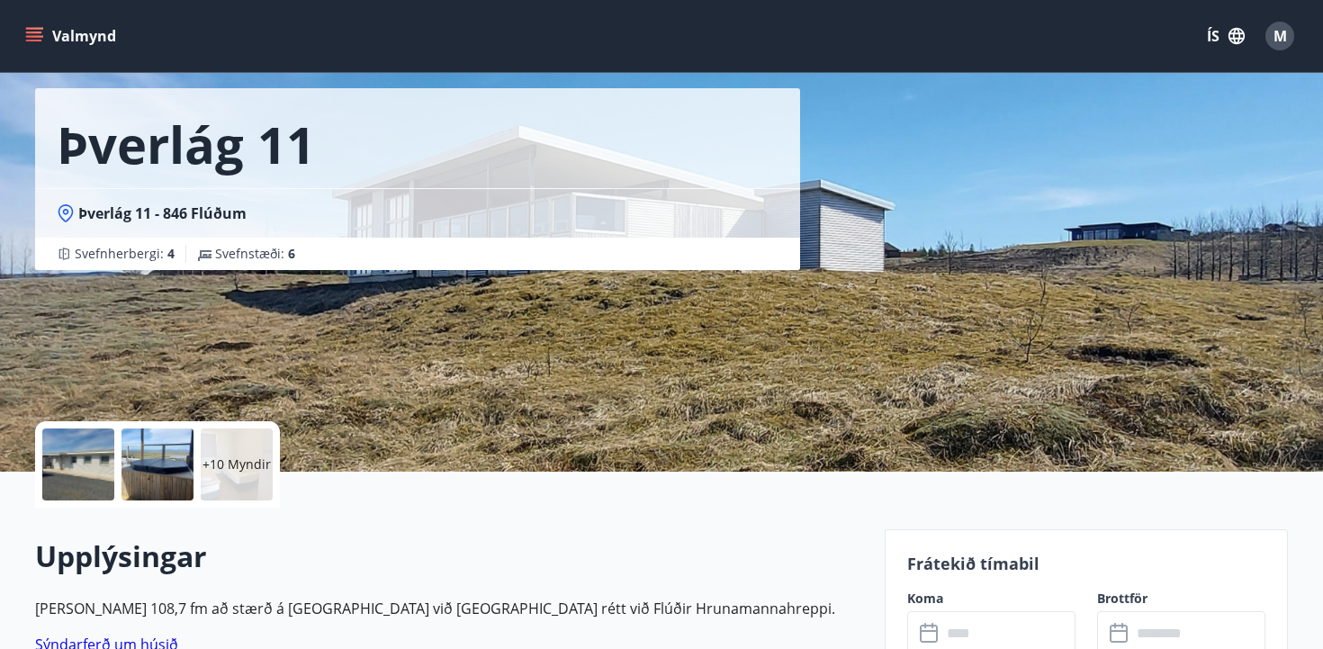
scroll to position [69, 0]
click at [91, 459] on div at bounding box center [78, 463] width 72 height 72
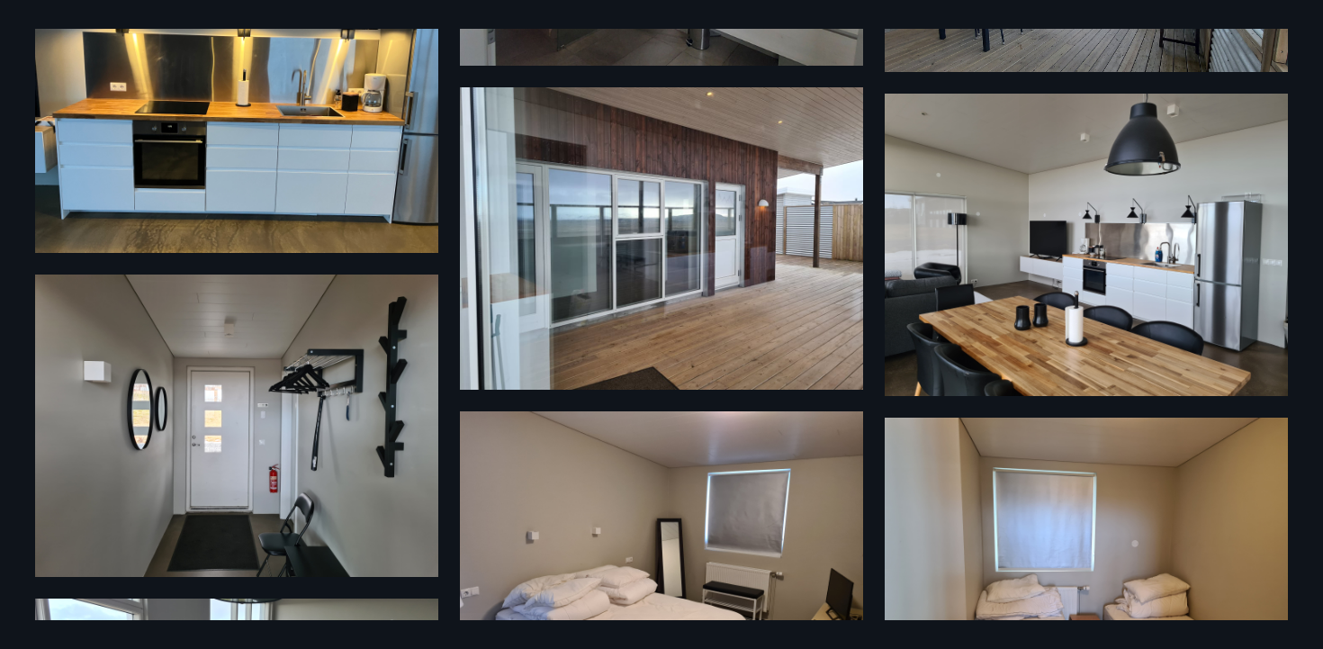
scroll to position [1045, 0]
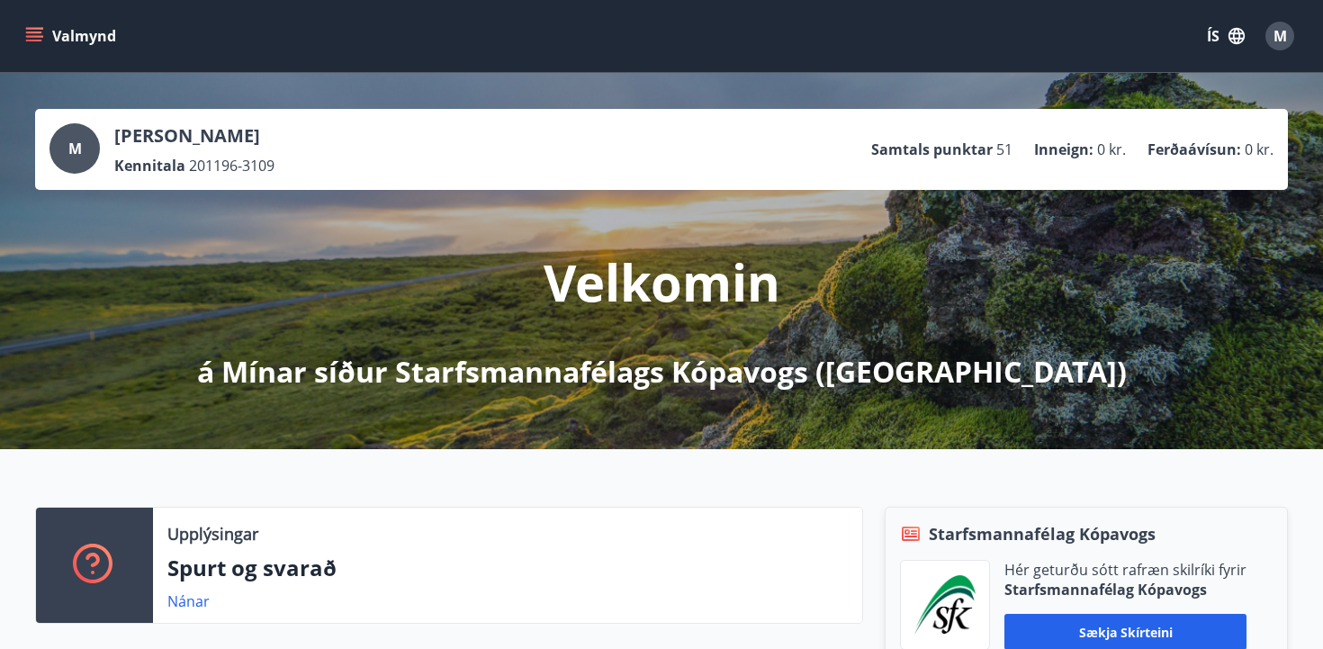
click at [39, 37] on icon "menu" at bounding box center [34, 36] width 18 height 18
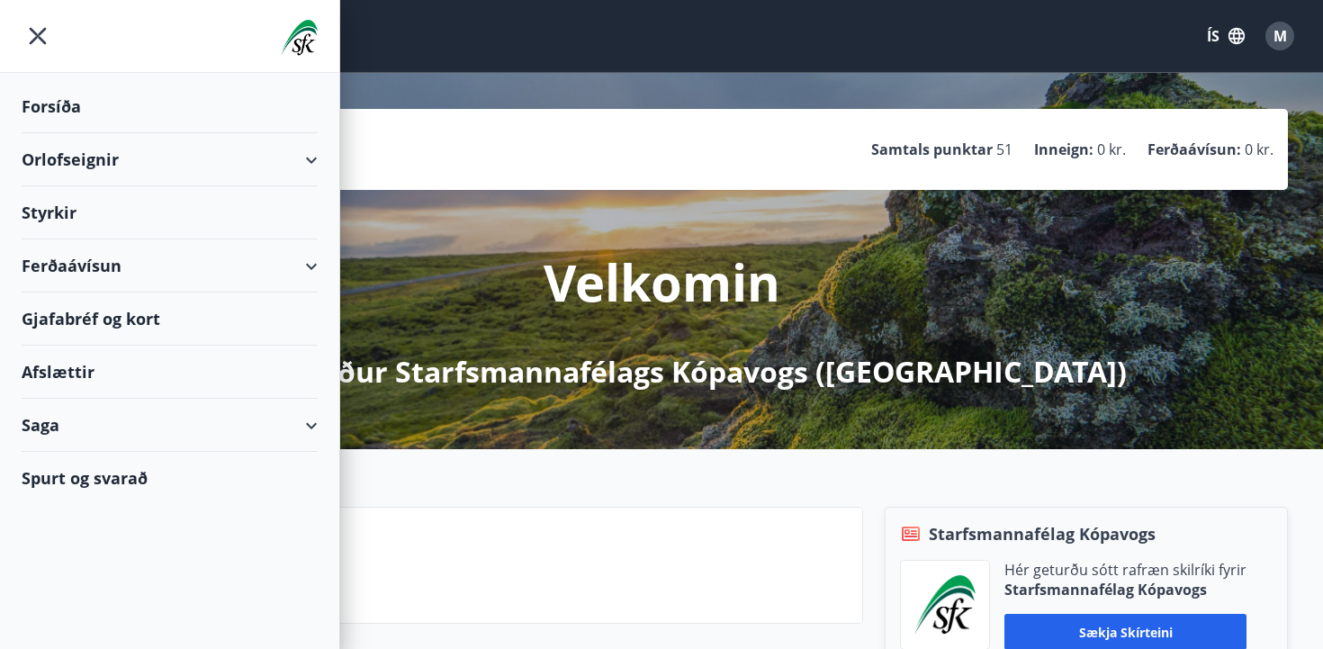
click at [310, 164] on div "Orlofseignir" at bounding box center [170, 159] width 296 height 53
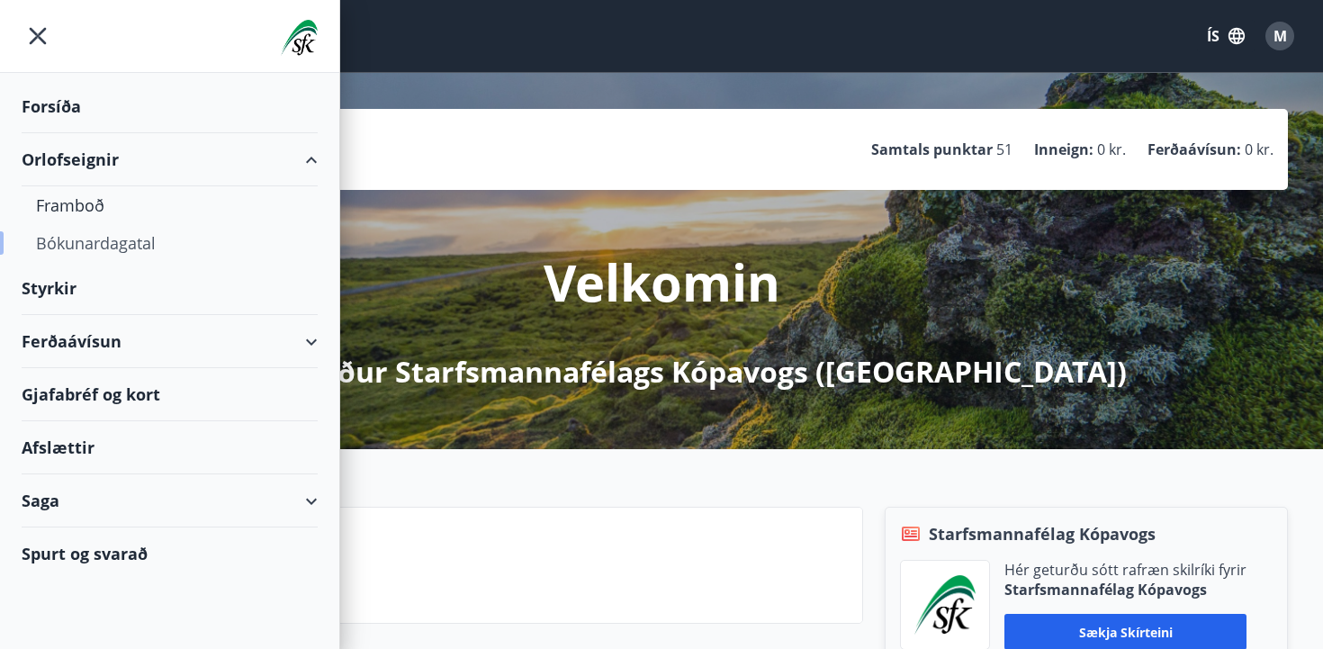
click at [103, 247] on div "Bókunardagatal" at bounding box center [169, 243] width 267 height 38
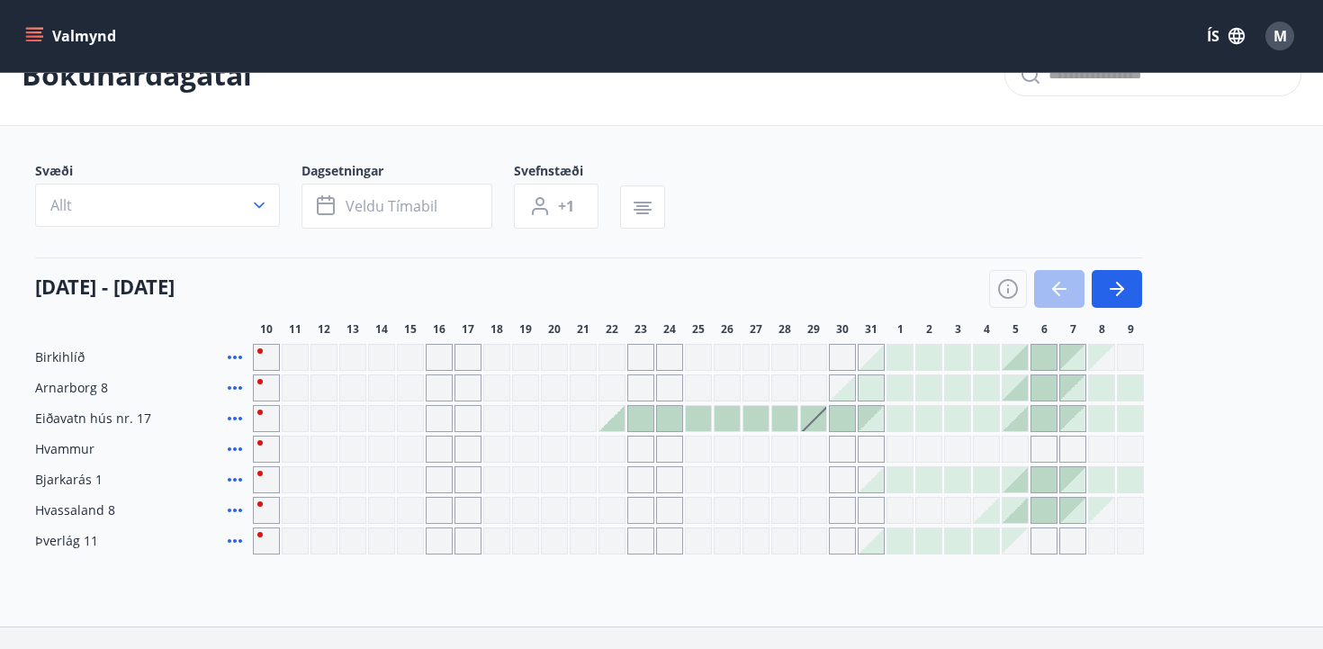
scroll to position [63, 0]
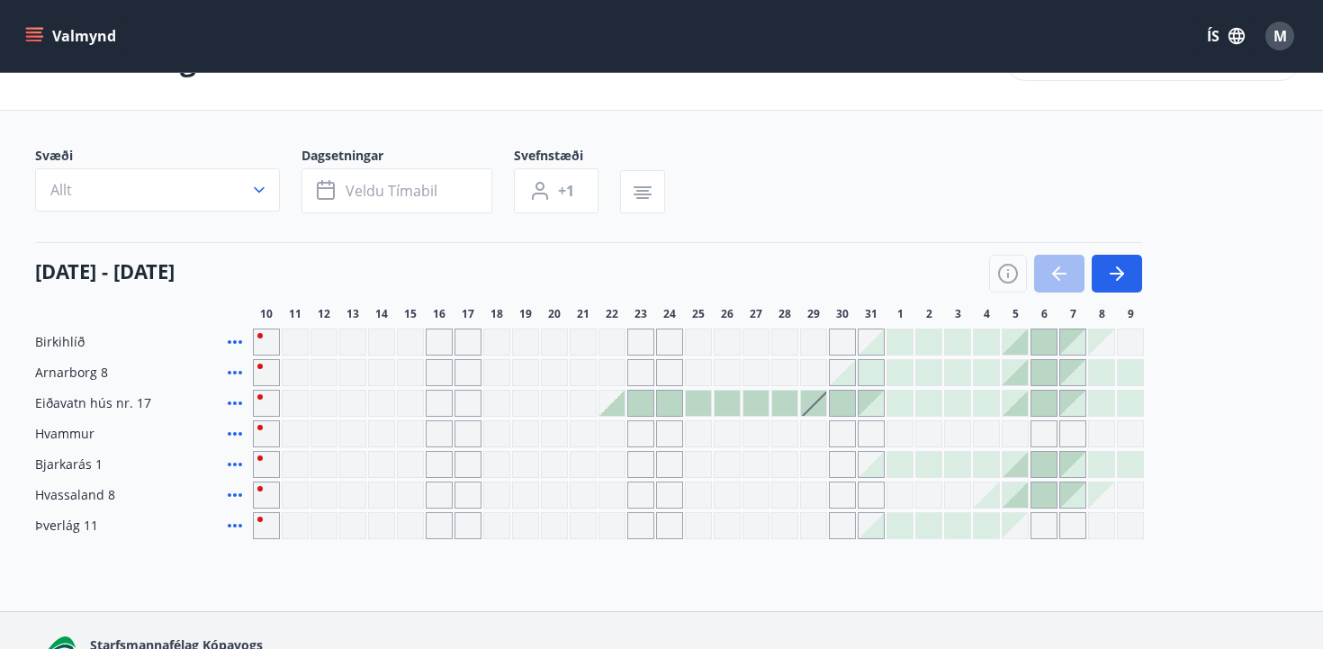
click at [942, 529] on div at bounding box center [698, 525] width 891 height 27
click at [940, 522] on div at bounding box center [928, 525] width 25 height 25
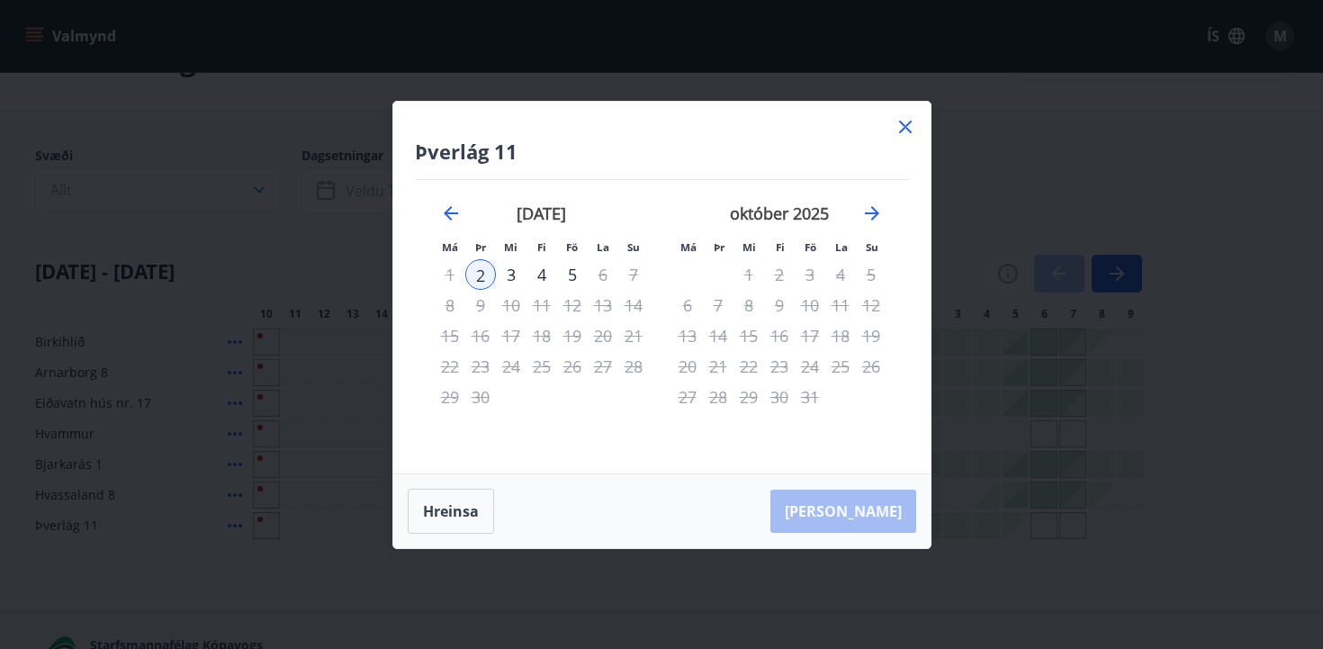
click at [903, 135] on icon at bounding box center [905, 127] width 22 height 22
